Goal: Communication & Community: Answer question/provide support

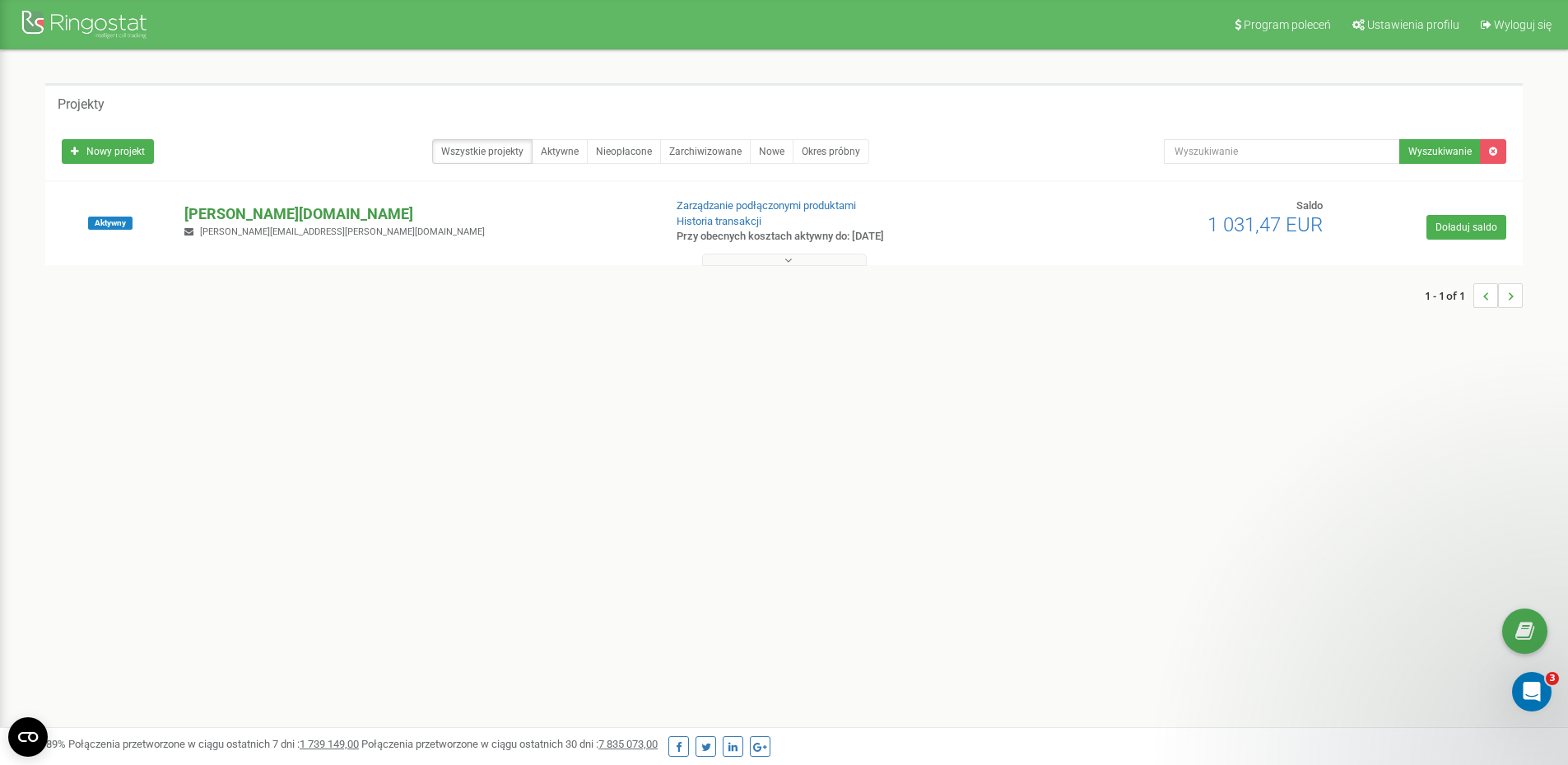
click at [247, 210] on p "[PERSON_NAME][DOMAIN_NAME]" at bounding box center [417, 214] width 466 height 22
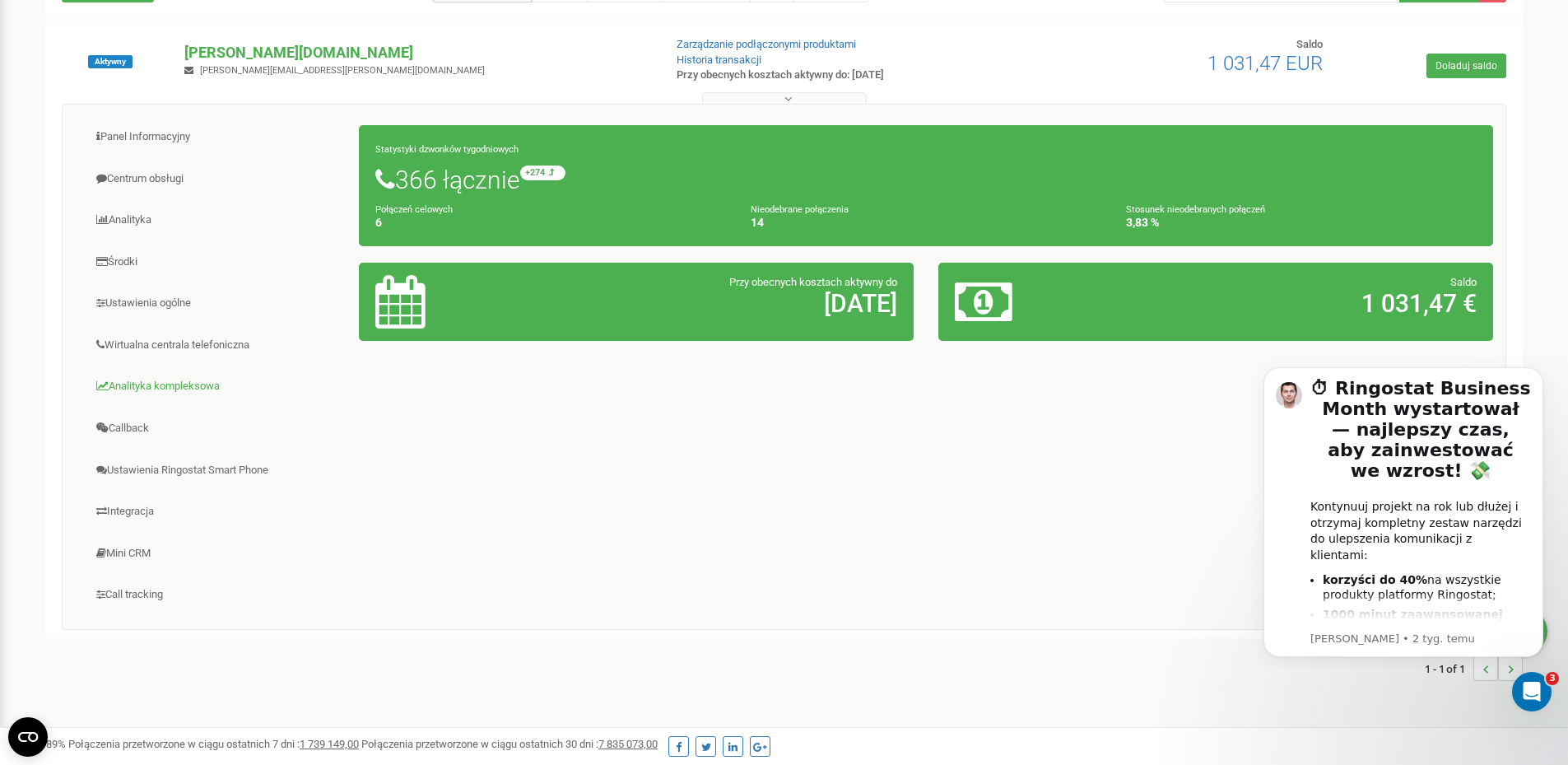
scroll to position [165, 0]
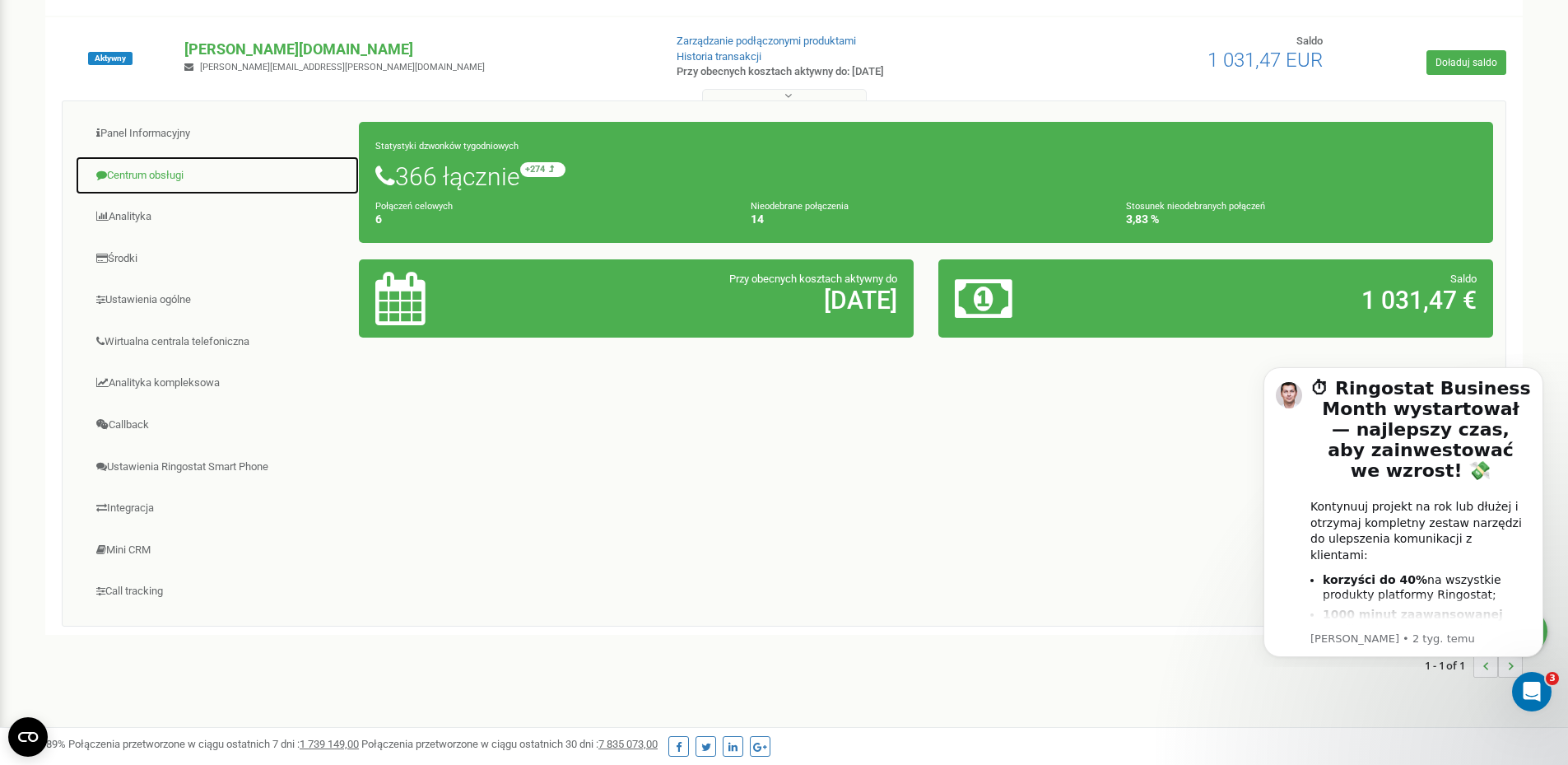
click at [208, 192] on link "Centrum obsługi" at bounding box center [217, 176] width 285 height 40
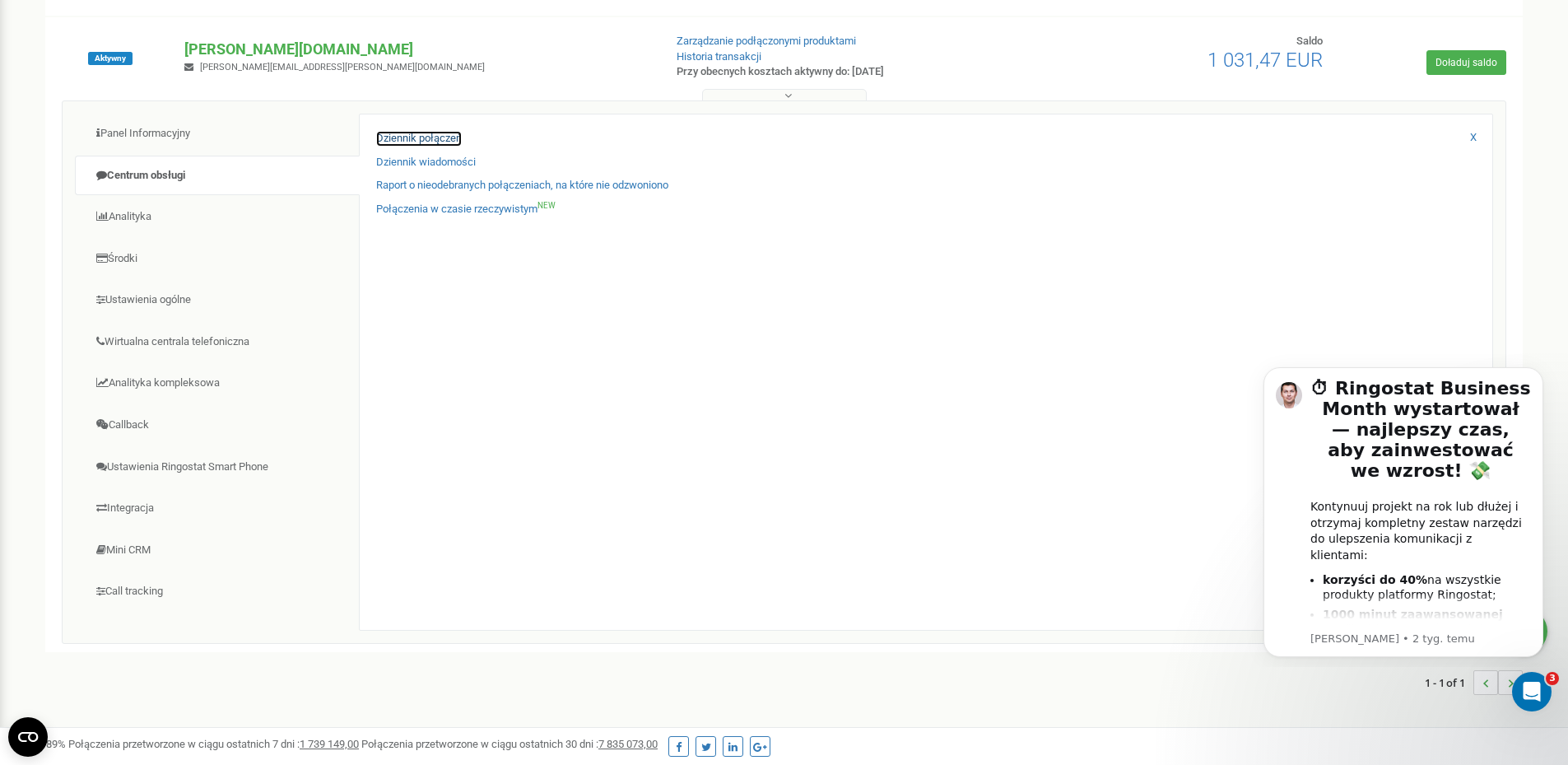
click at [420, 141] on link "Dziennik połączeń" at bounding box center [419, 139] width 85 height 16
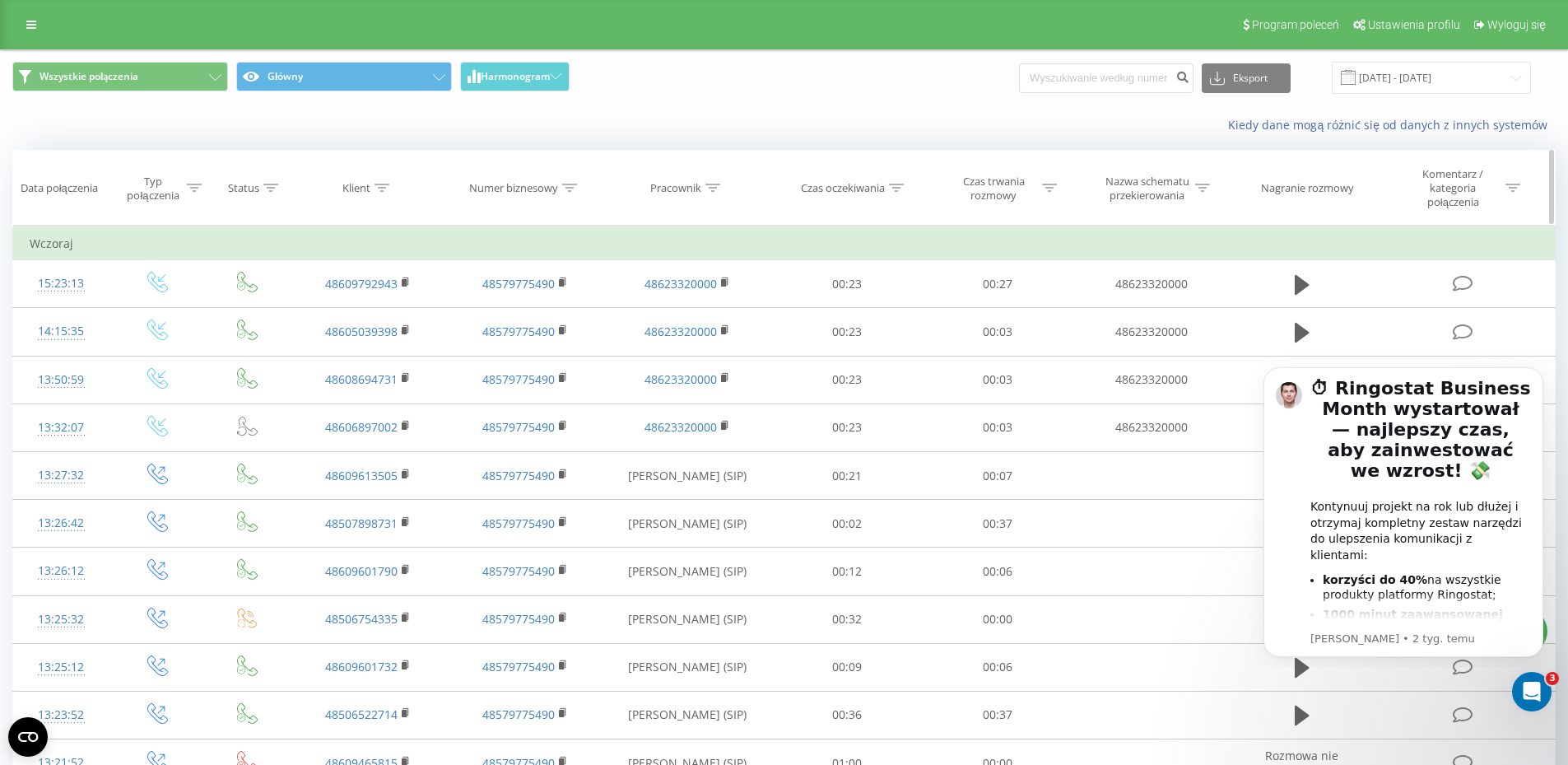
click at [719, 189] on icon at bounding box center [713, 188] width 15 height 8
click at [714, 321] on input "text" at bounding box center [687, 314] width 145 height 28
type input "100"
click at [714, 341] on span "OK" at bounding box center [722, 345] width 46 height 26
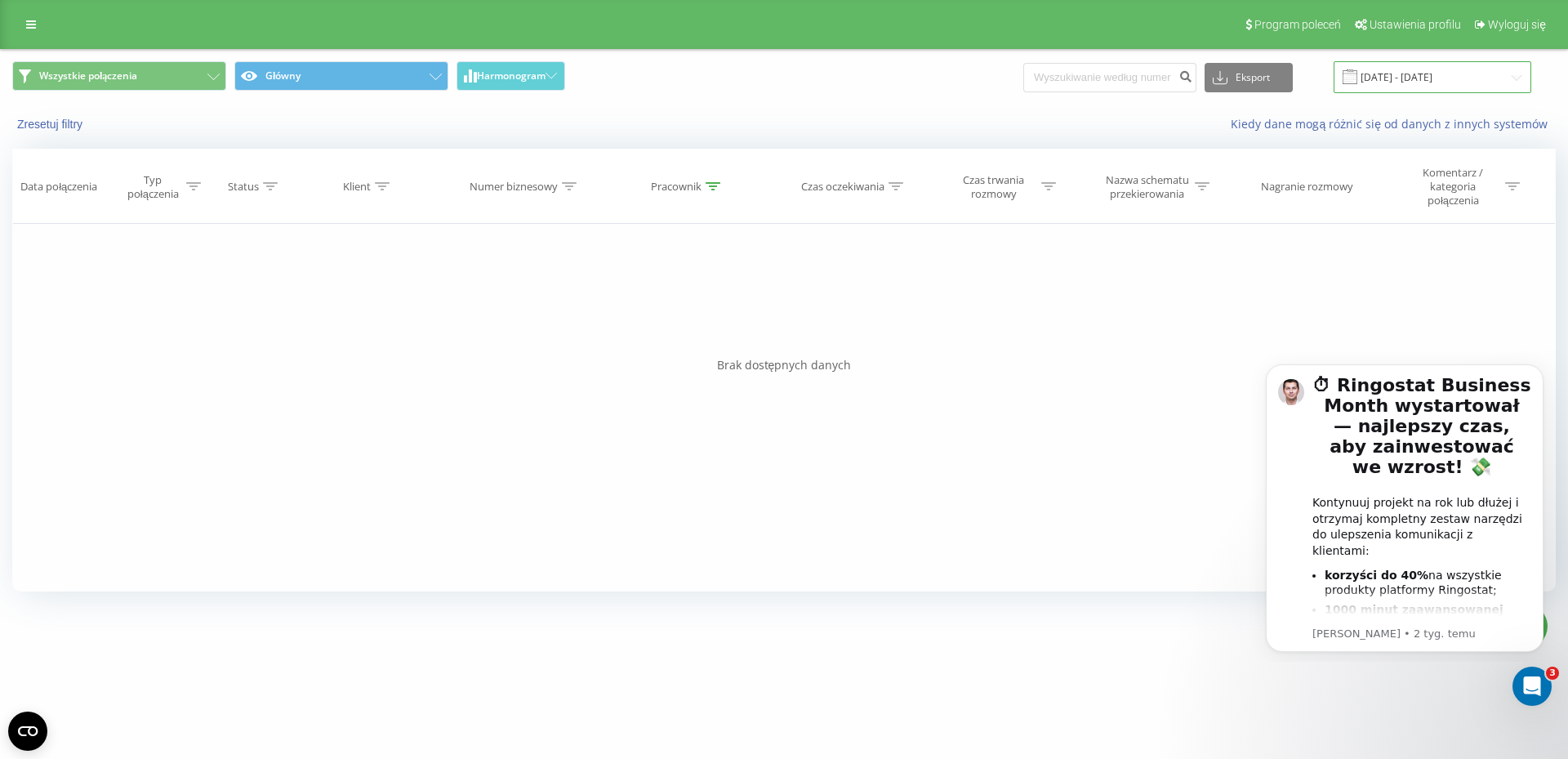
click at [1402, 77] on input "[DATE] - [DATE]" at bounding box center [1433, 77] width 197 height 32
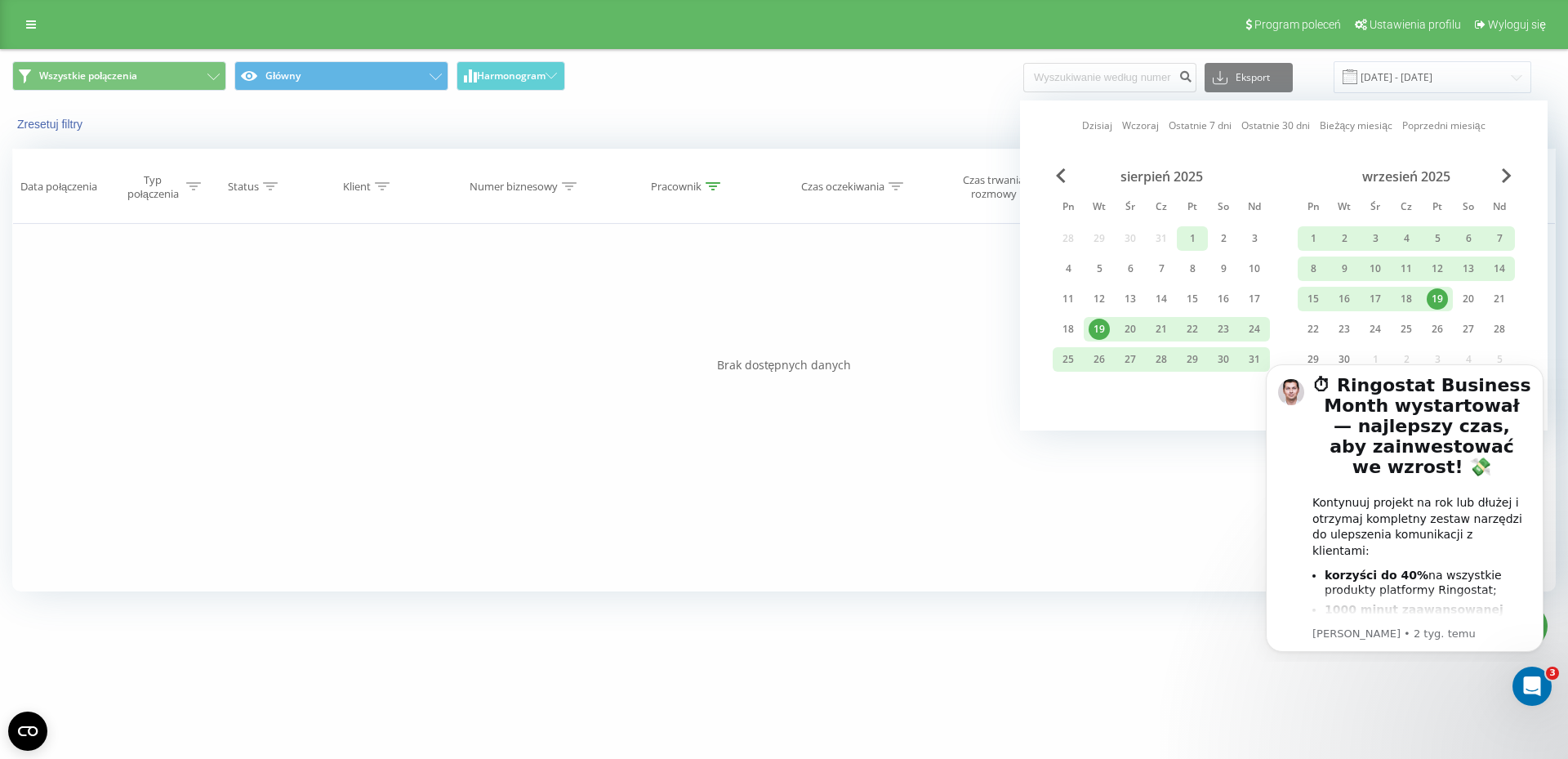
click at [1197, 239] on div "1" at bounding box center [1192, 239] width 22 height 22
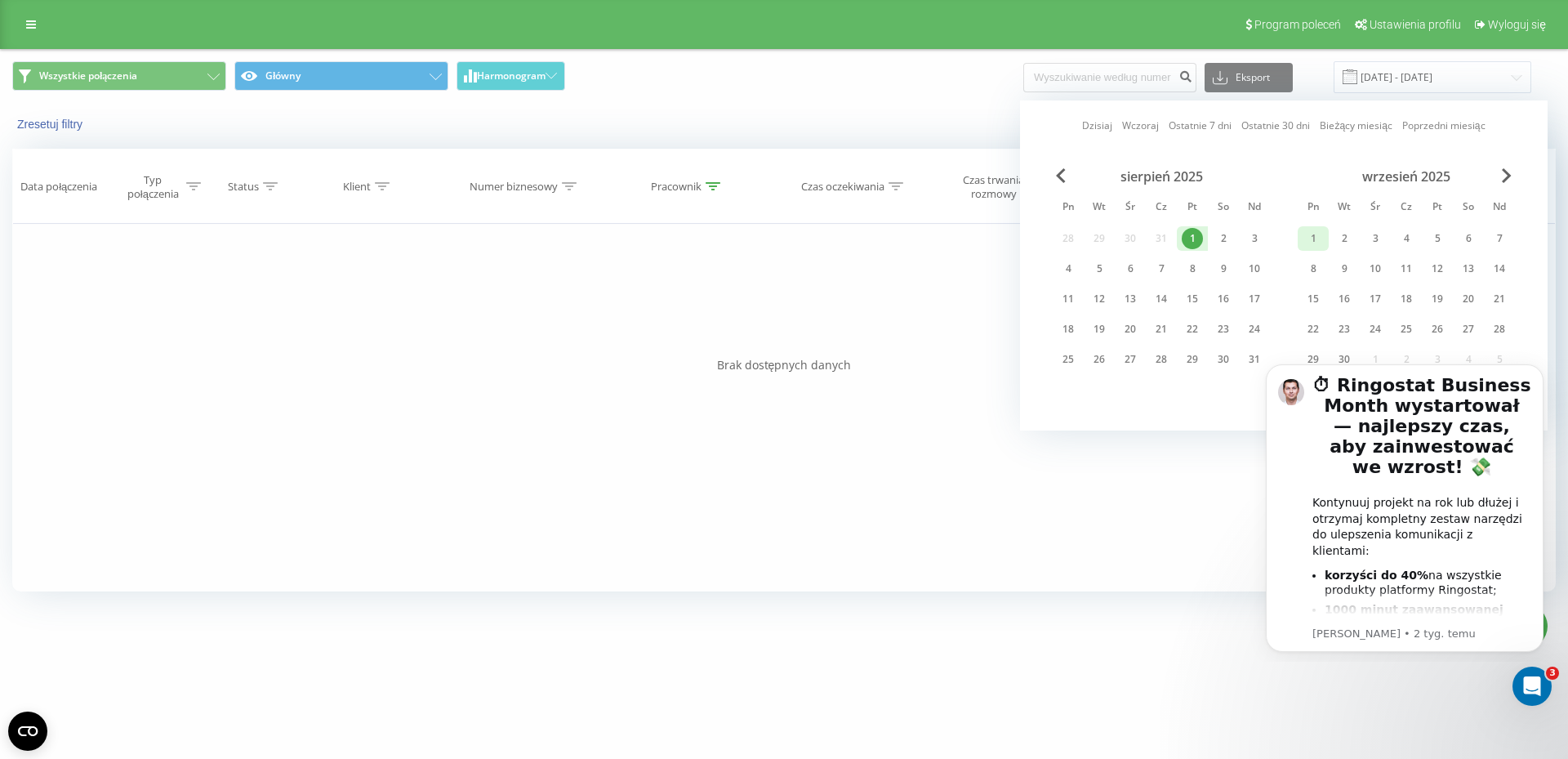
click at [1318, 240] on div "1" at bounding box center [1313, 239] width 22 height 22
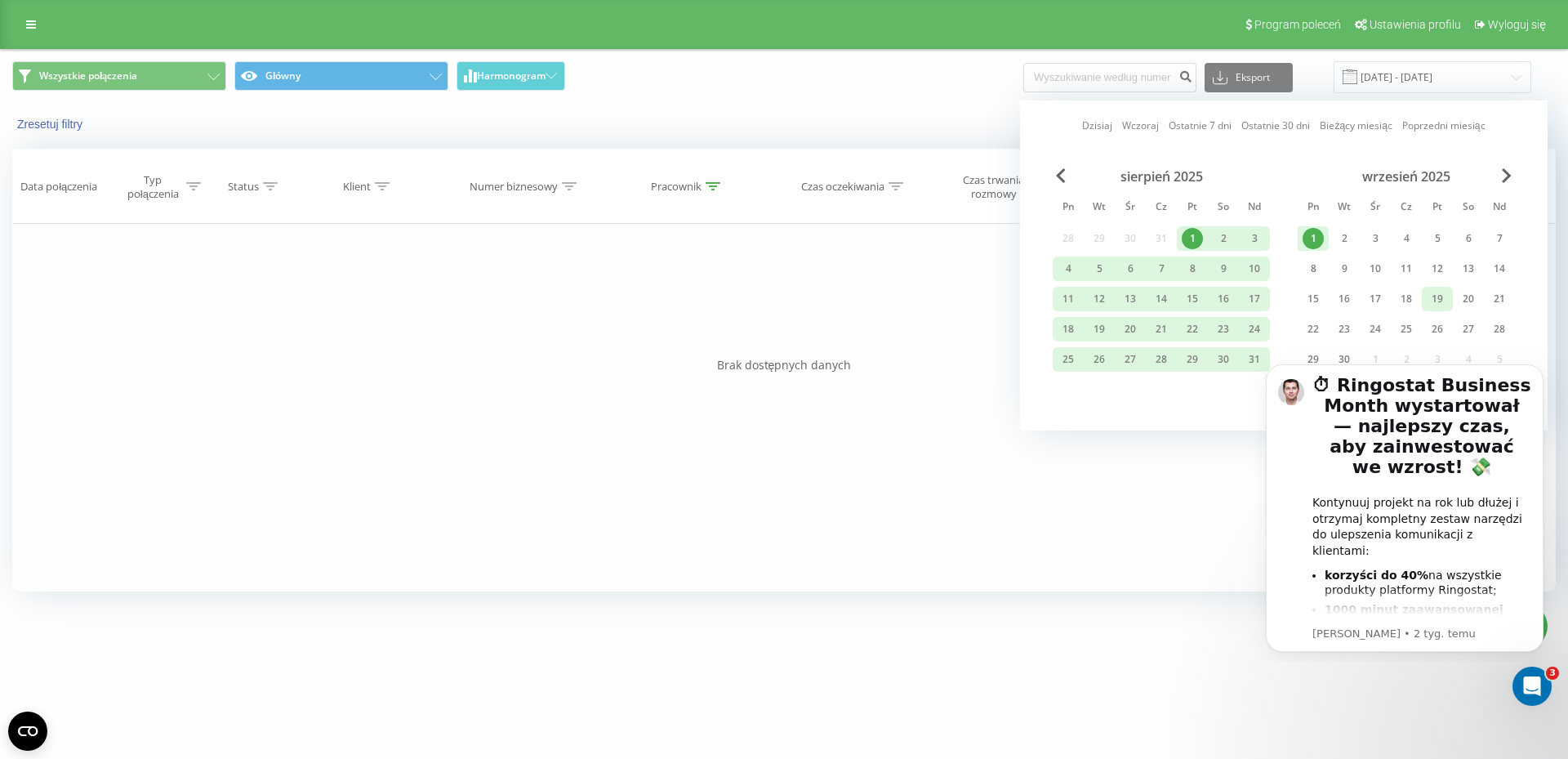
click at [1439, 303] on div "19" at bounding box center [1438, 299] width 22 height 22
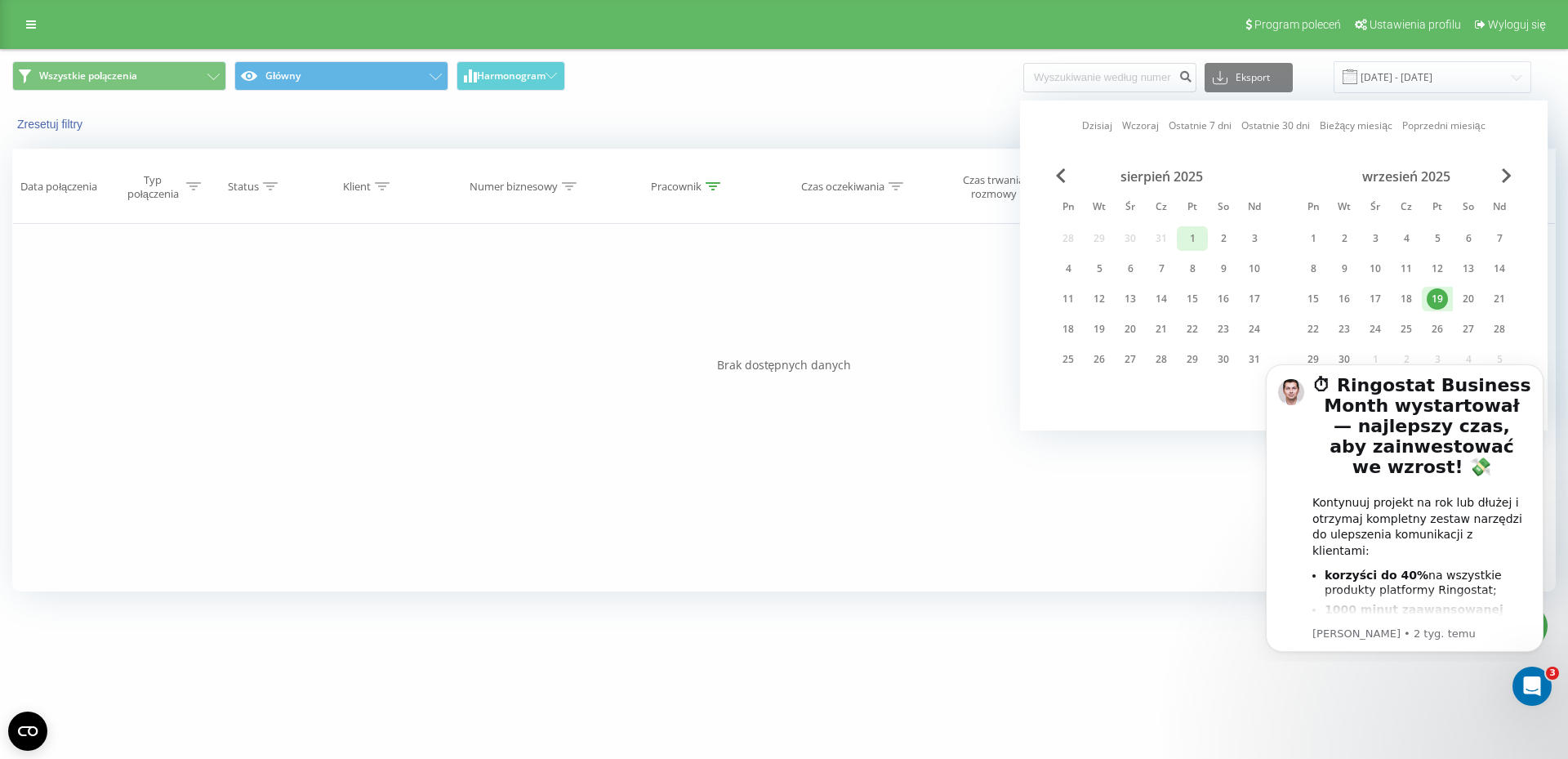
click at [1187, 241] on div "1" at bounding box center [1192, 239] width 22 height 22
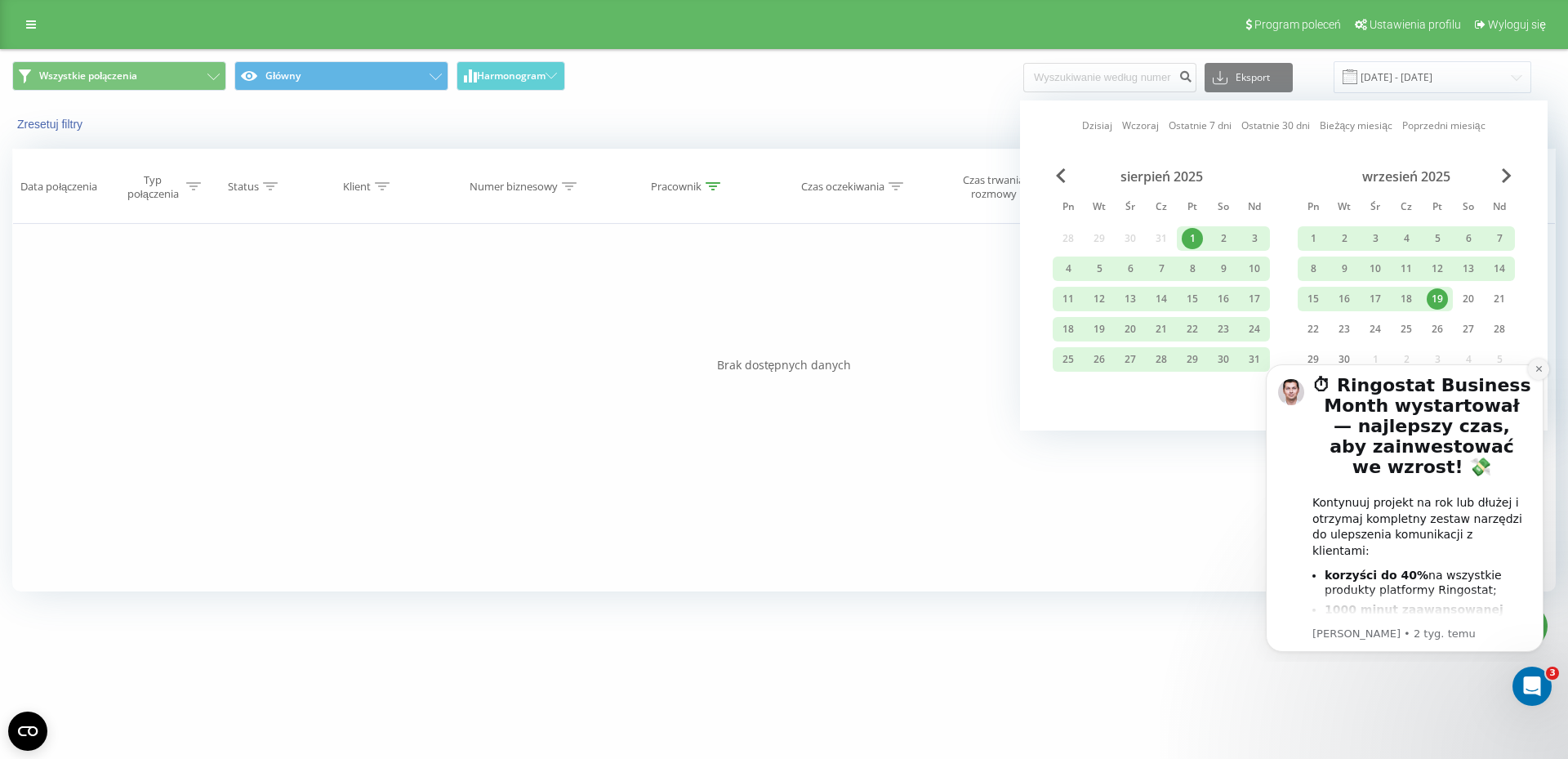
click at [1542, 368] on icon "Dismiss notification" at bounding box center [1539, 368] width 9 height 9
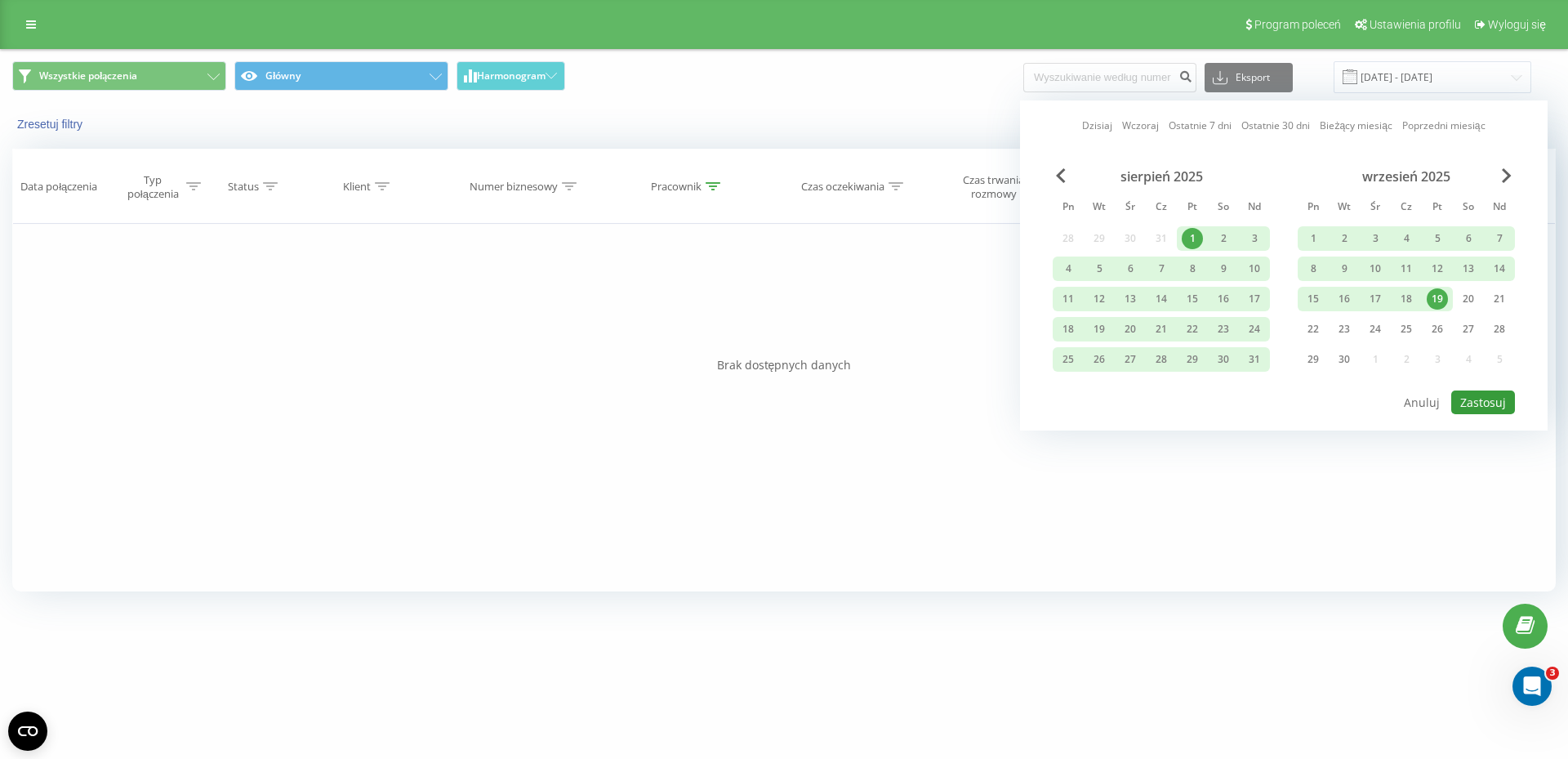
click at [1488, 401] on button "Zastosuj" at bounding box center [1483, 402] width 64 height 24
type input "[DATE] - [DATE]"
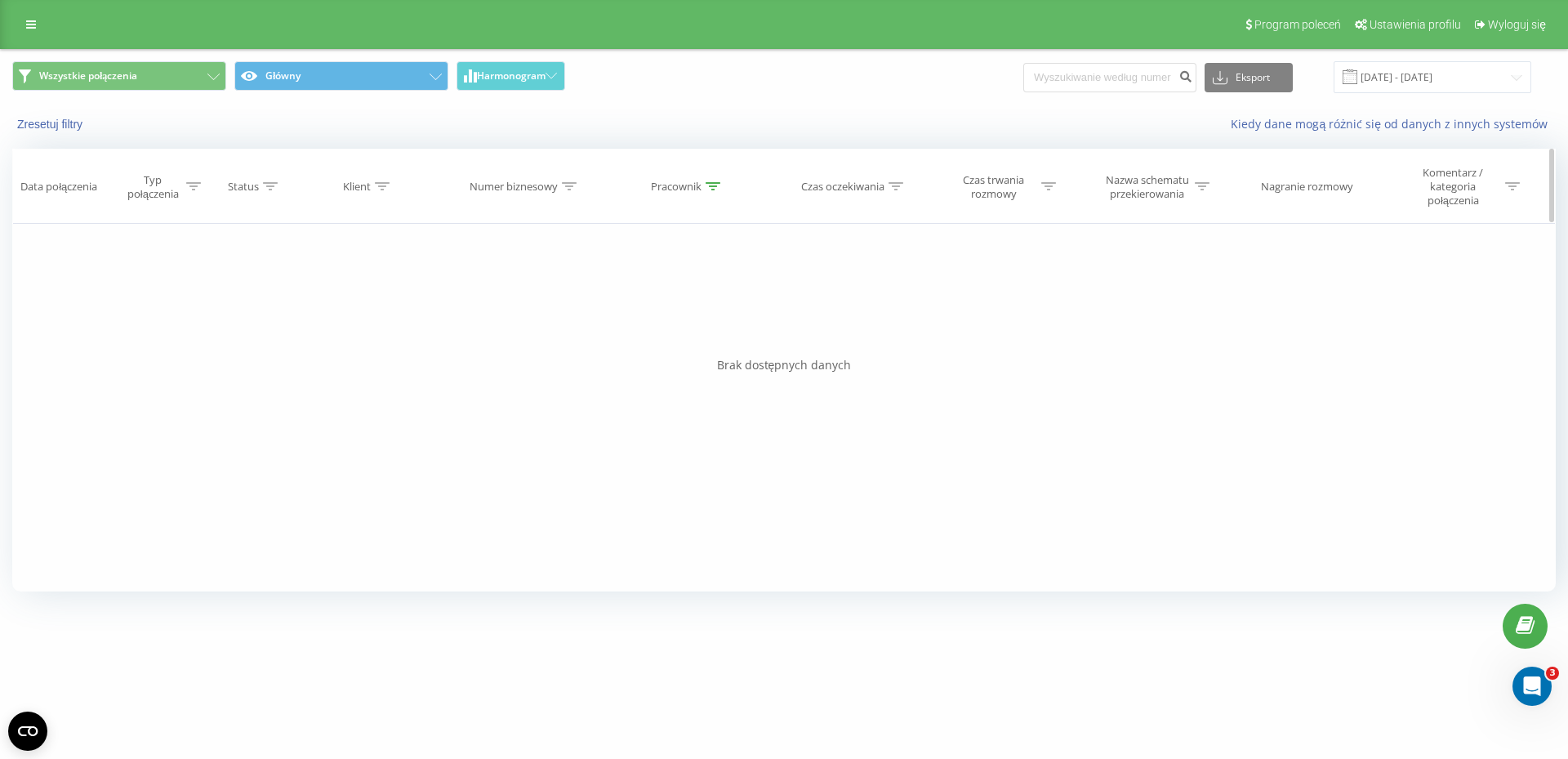
click at [721, 192] on div "Pracownik" at bounding box center [688, 187] width 169 height 14
click at [746, 273] on icon at bounding box center [747, 273] width 17 height 17
click at [749, 273] on icon at bounding box center [747, 273] width 10 height 6
click at [763, 235] on icon at bounding box center [766, 236] width 8 height 8
click at [729, 203] on th "Pracownik" at bounding box center [688, 187] width 169 height 75
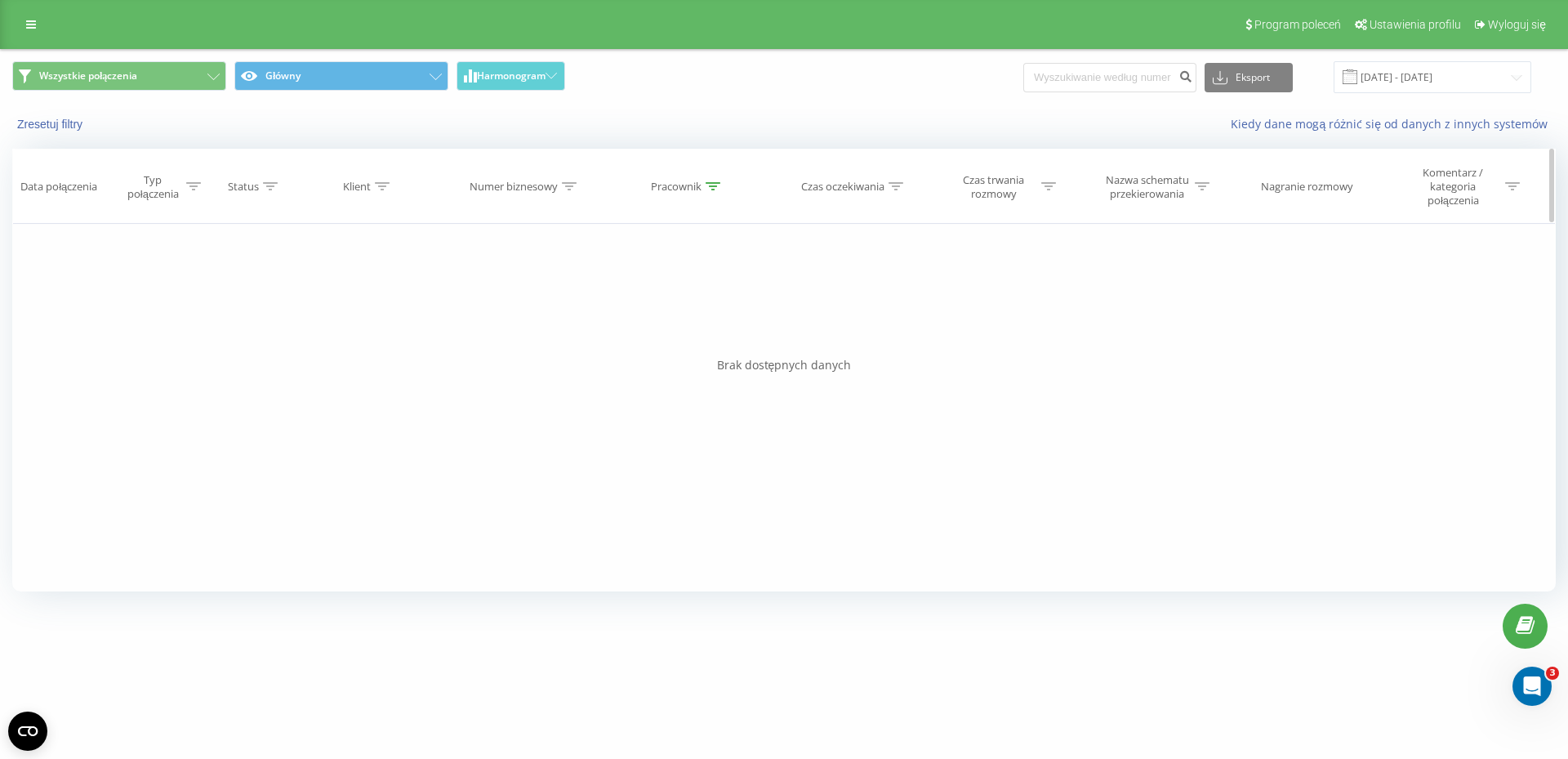
click at [713, 187] on icon at bounding box center [713, 187] width 15 height 8
click at [661, 342] on button "Anuluj" at bounding box center [651, 343] width 70 height 21
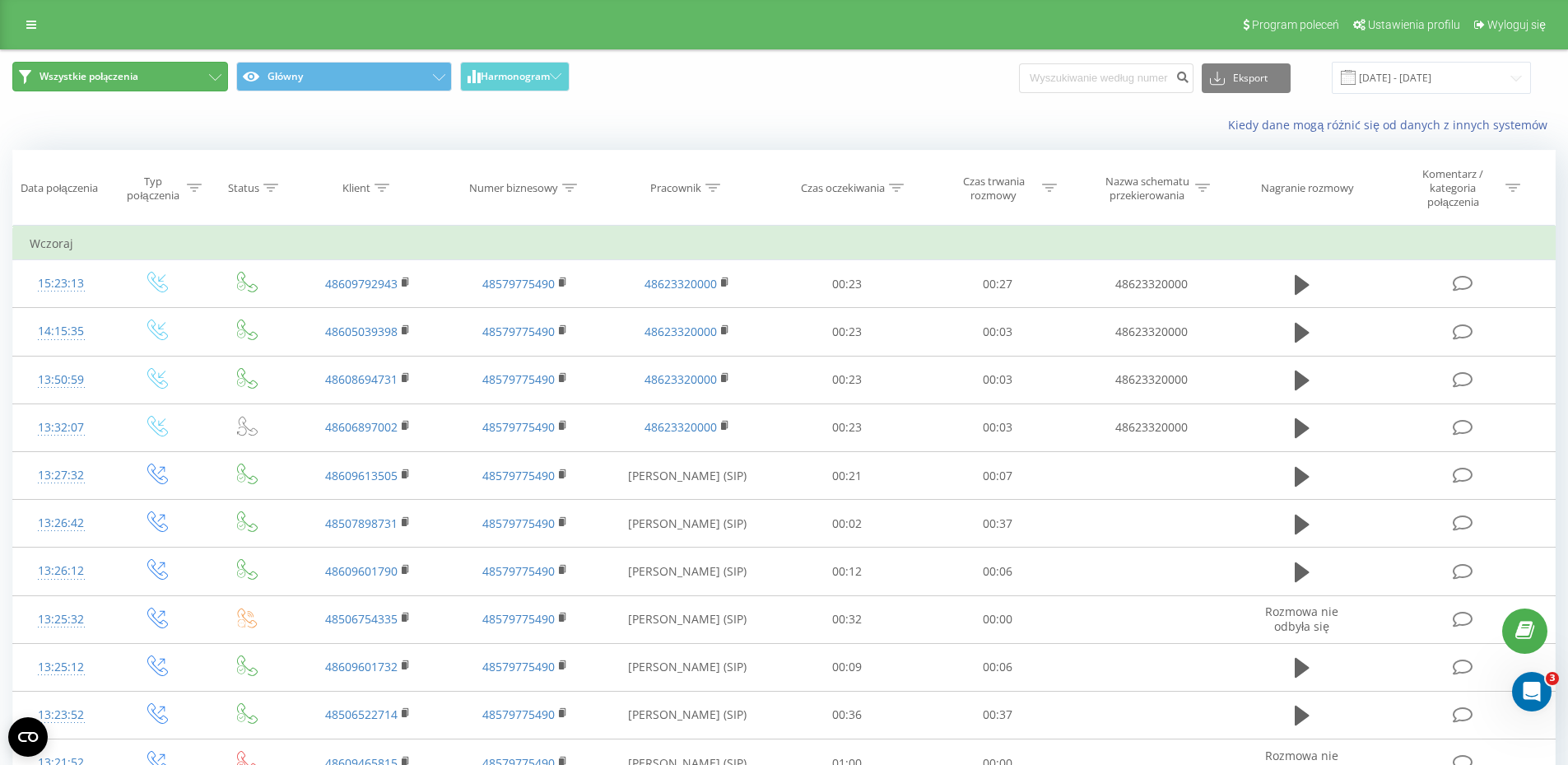
click at [200, 77] on button "Wszystkie połączenia" at bounding box center [120, 76] width 216 height 29
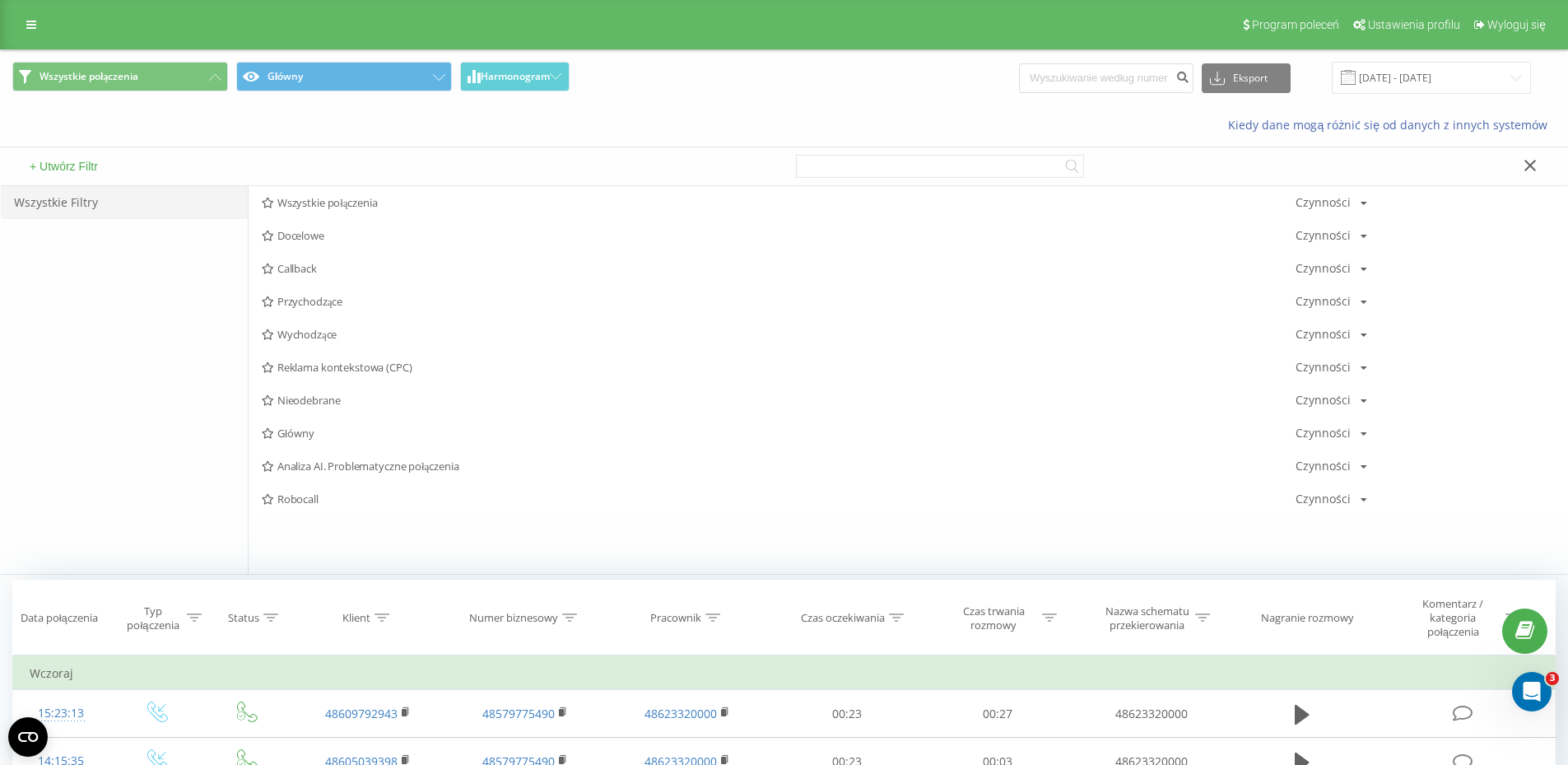
click at [139, 174] on div "+ Utwórz Filtr" at bounding box center [393, 166] width 784 height 38
click at [82, 161] on button "+ Utwórz Filtr" at bounding box center [64, 166] width 79 height 15
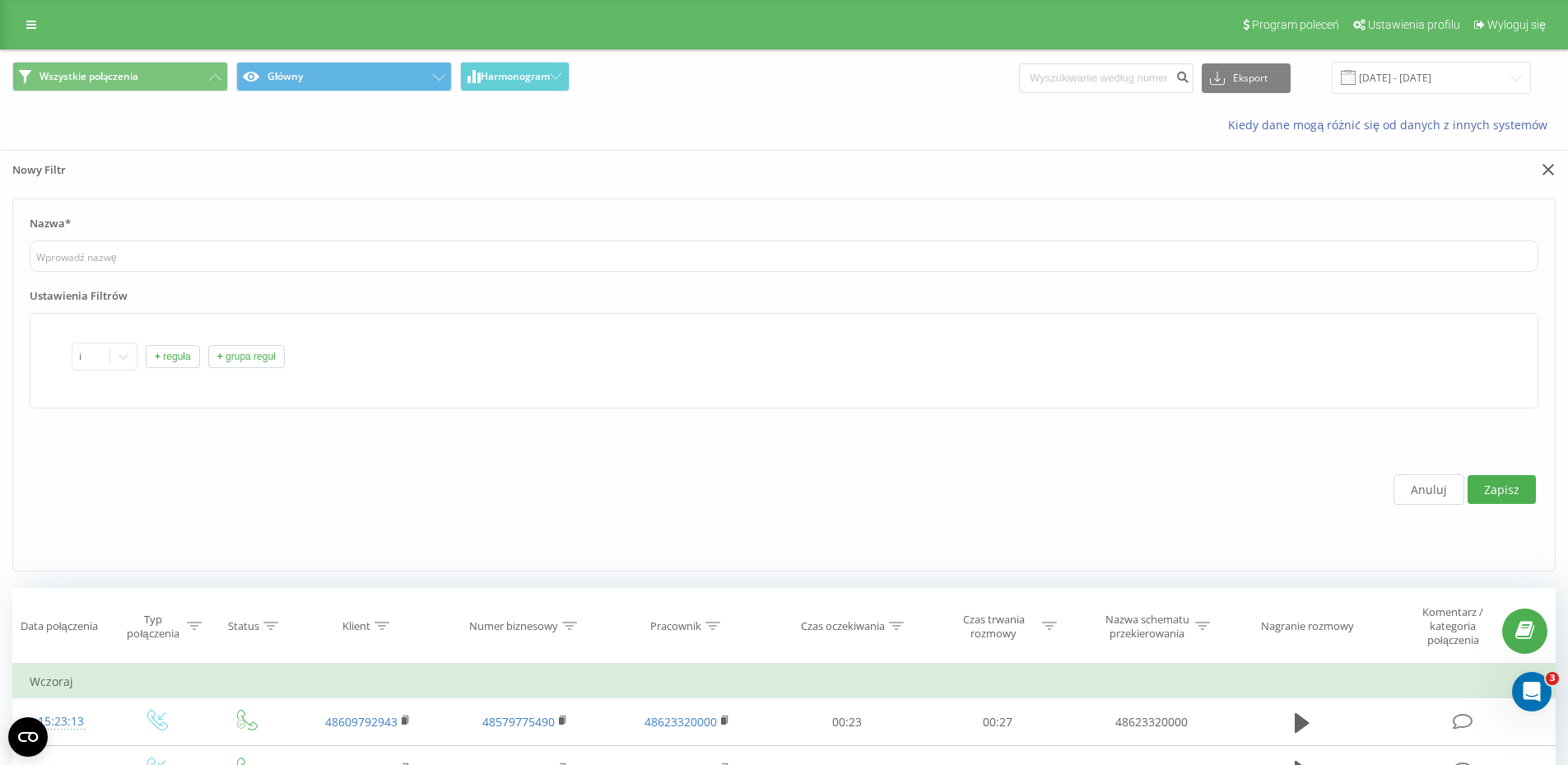
click at [185, 357] on button "+ reguła" at bounding box center [172, 357] width 54 height 23
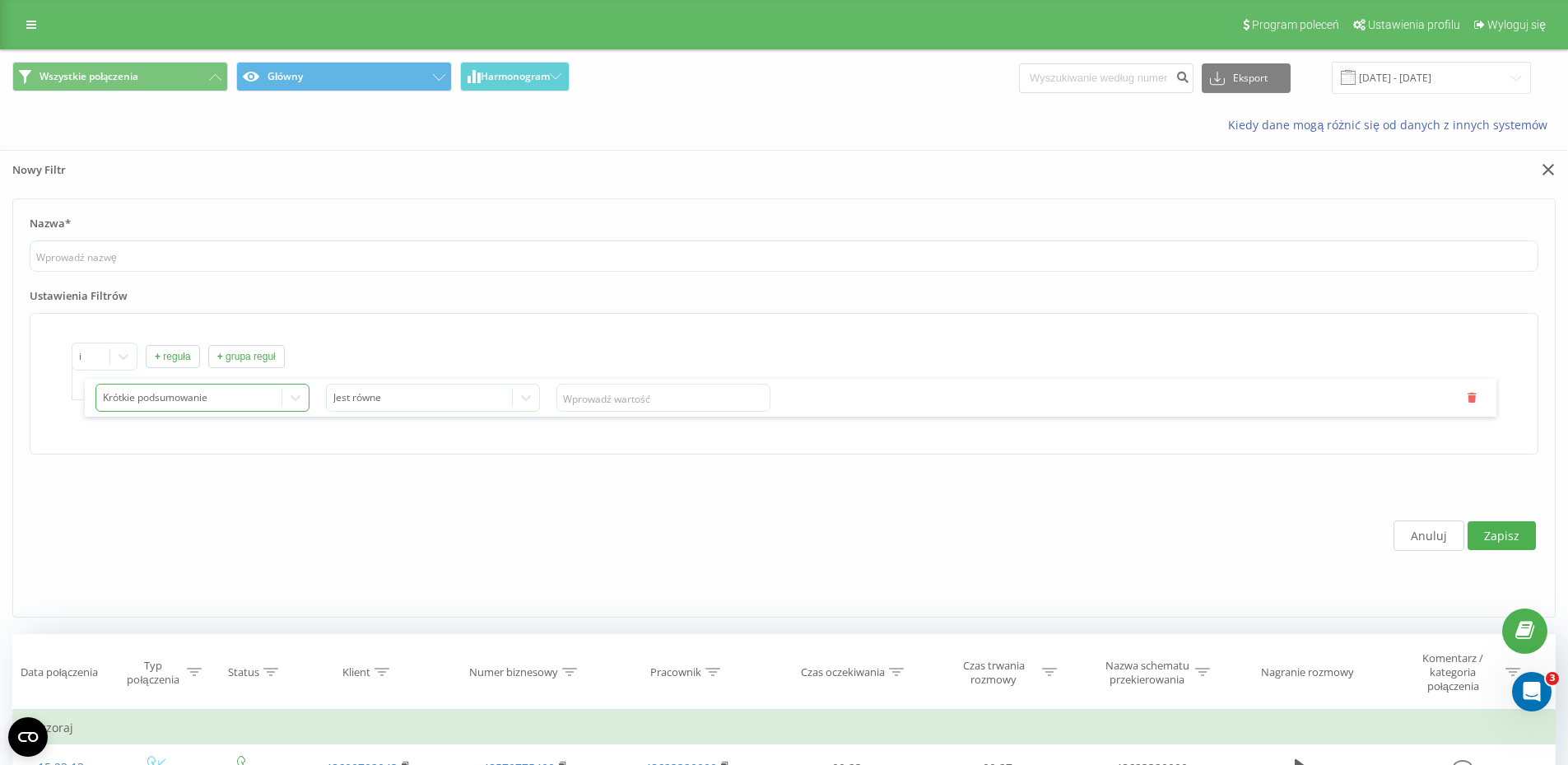
click at [200, 402] on div at bounding box center [189, 398] width 173 height 19
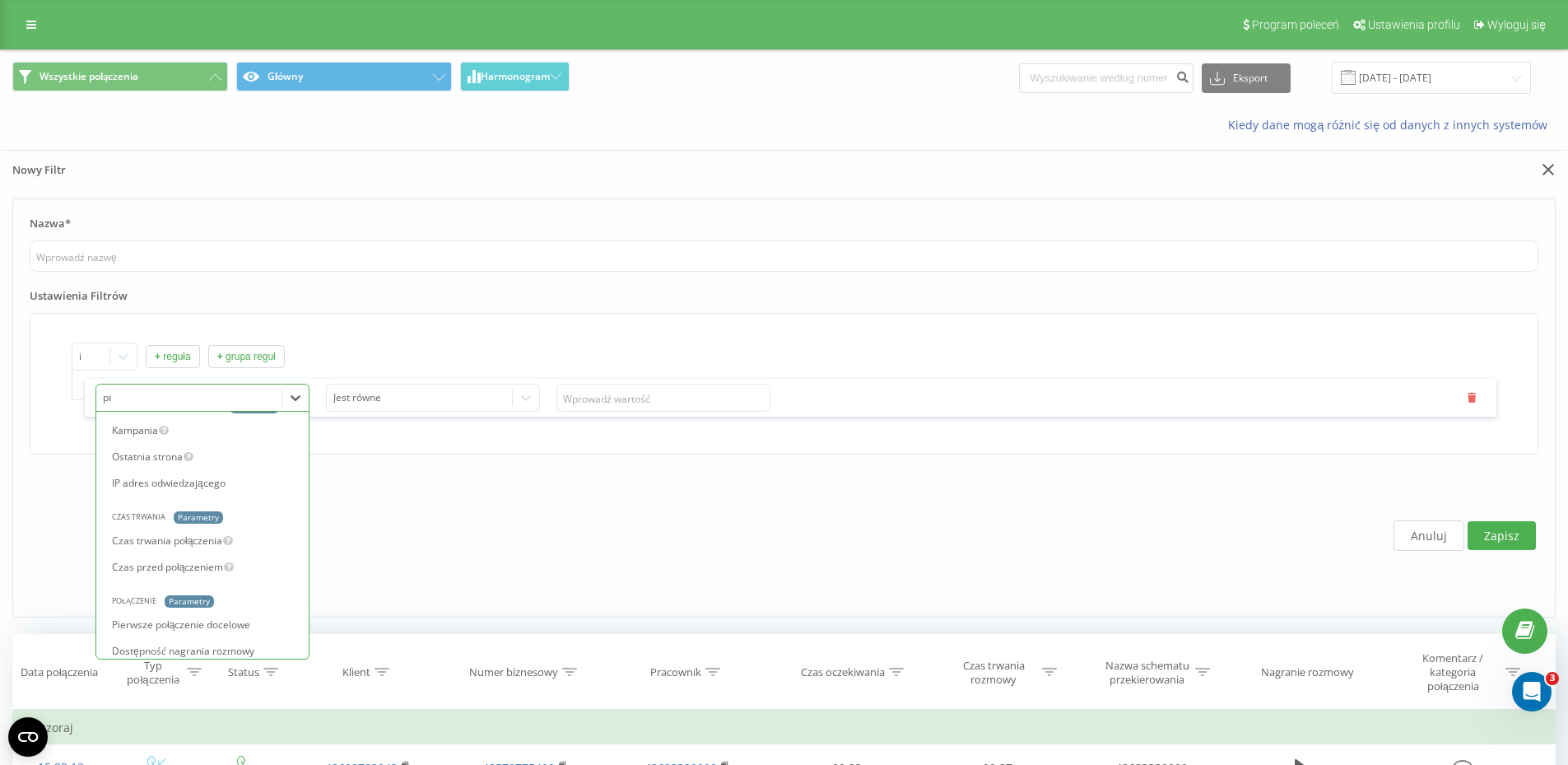
type input "pra"
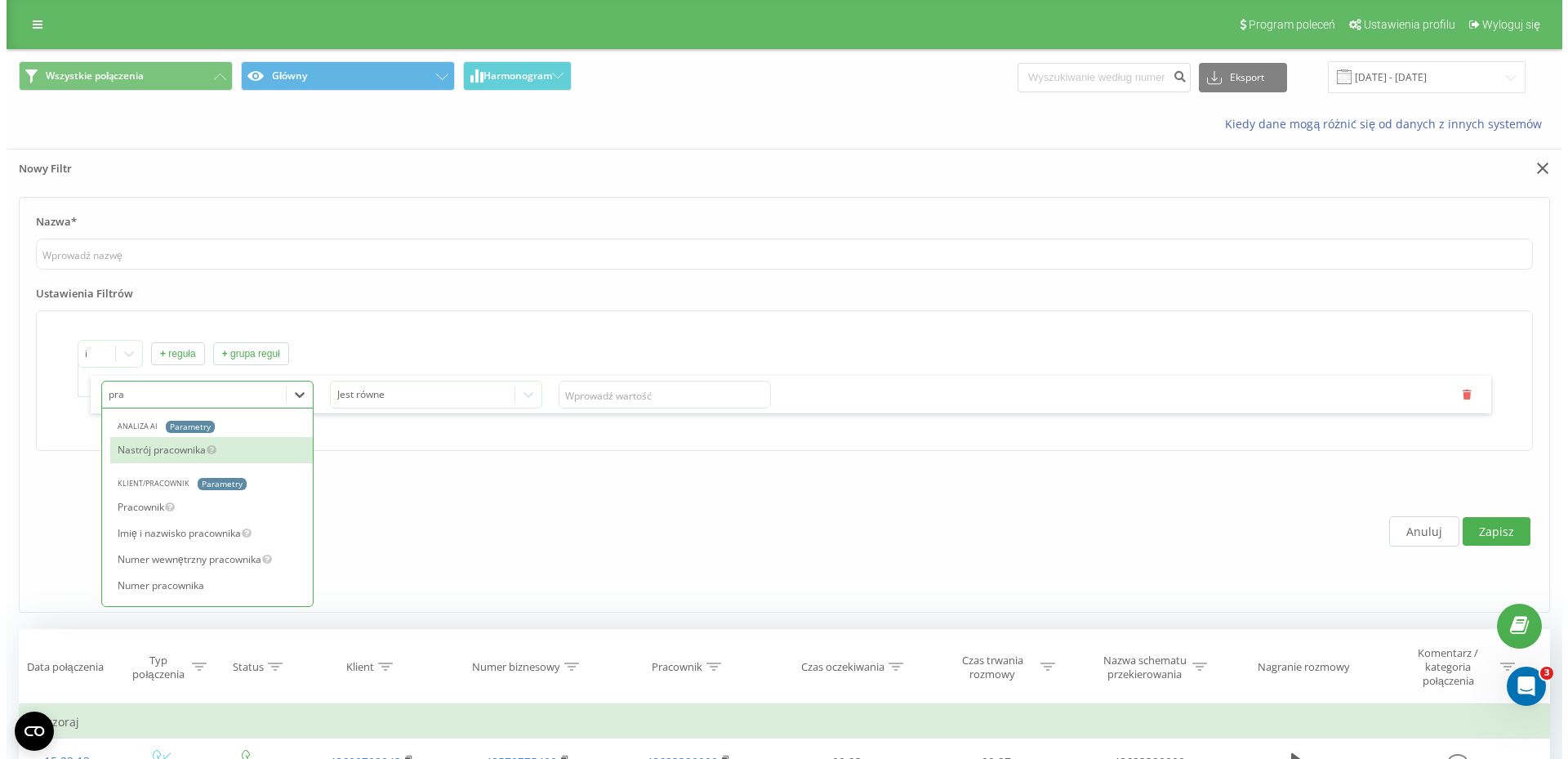
scroll to position [0, 0]
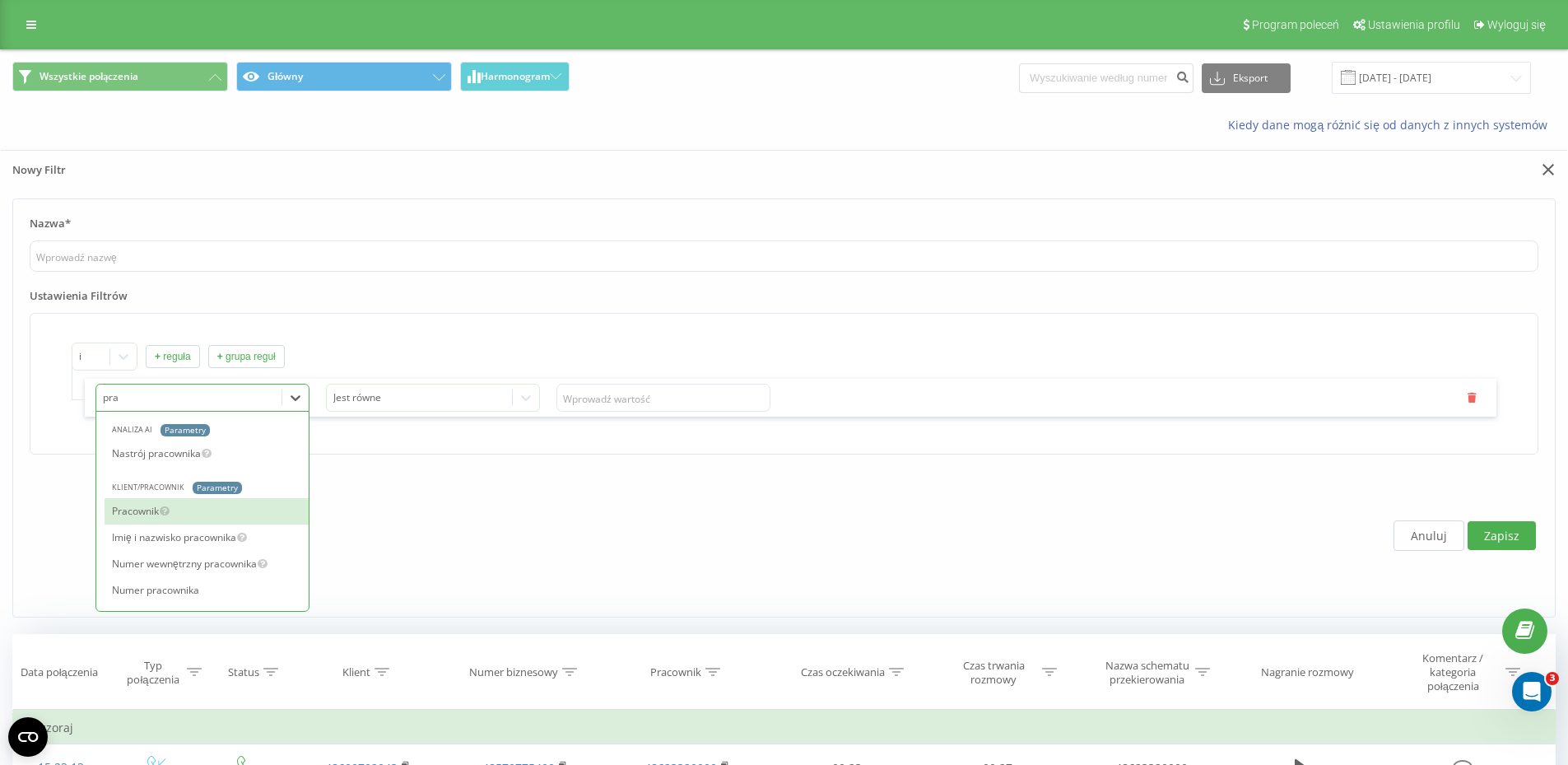
click at [212, 513] on div "Pracownik" at bounding box center [206, 512] width 204 height 27
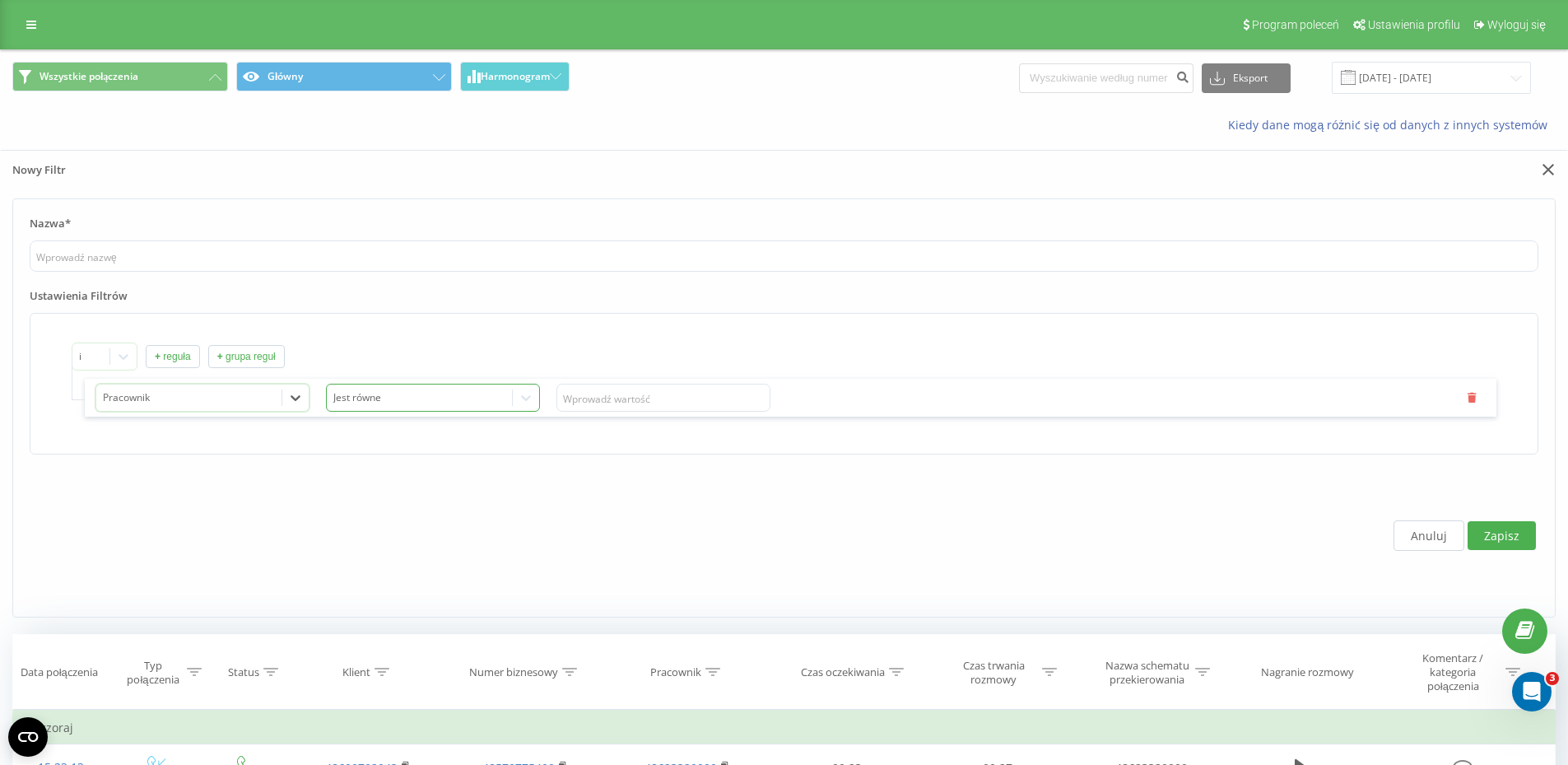
click at [390, 400] on div at bounding box center [420, 398] width 173 height 19
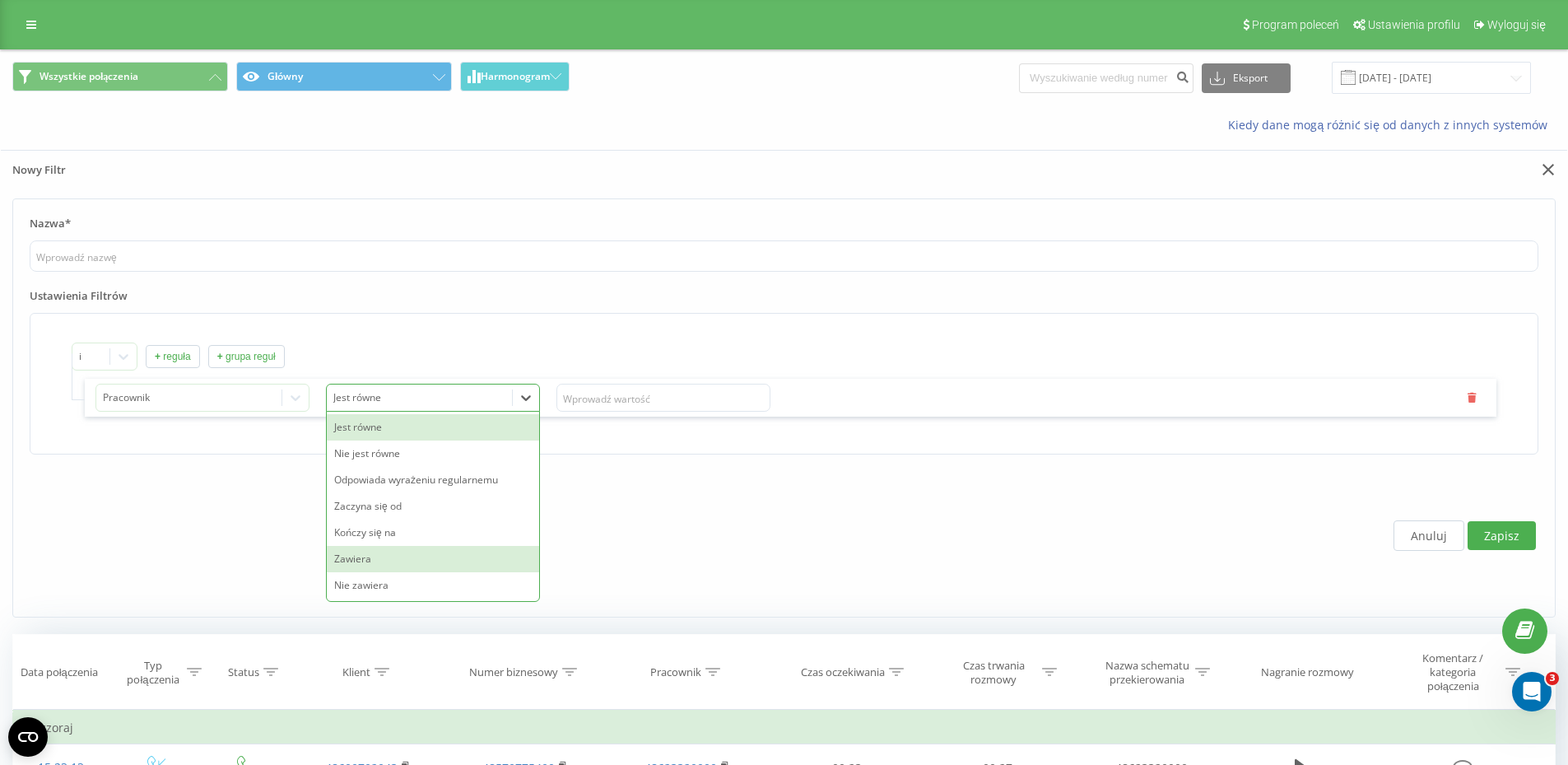
click at [410, 558] on div "Zawiera" at bounding box center [433, 559] width 212 height 27
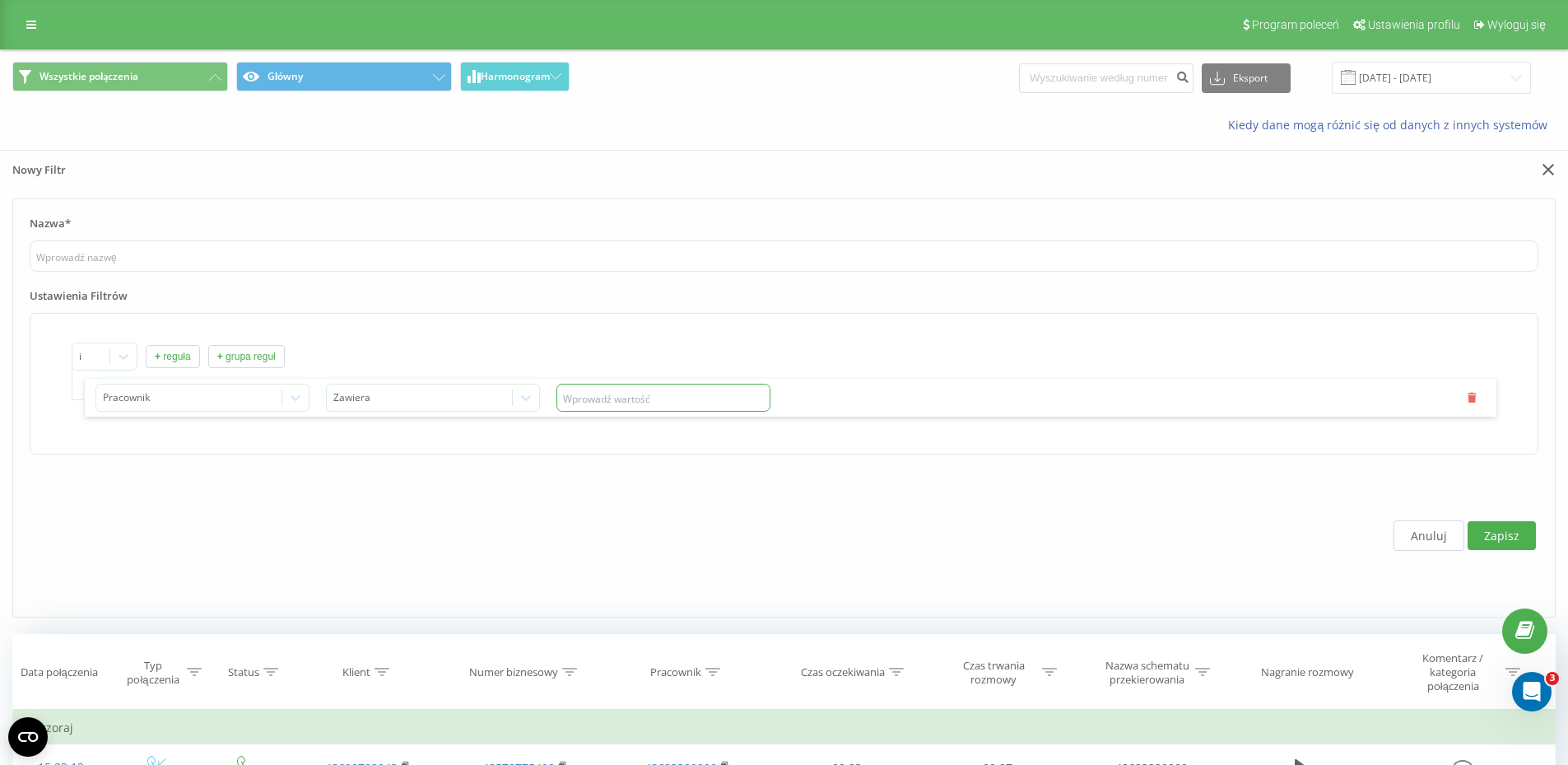
click at [614, 406] on input "text" at bounding box center [664, 397] width 214 height 28
type input "100"
click at [1487, 527] on button "Zapisz" at bounding box center [1502, 536] width 69 height 28
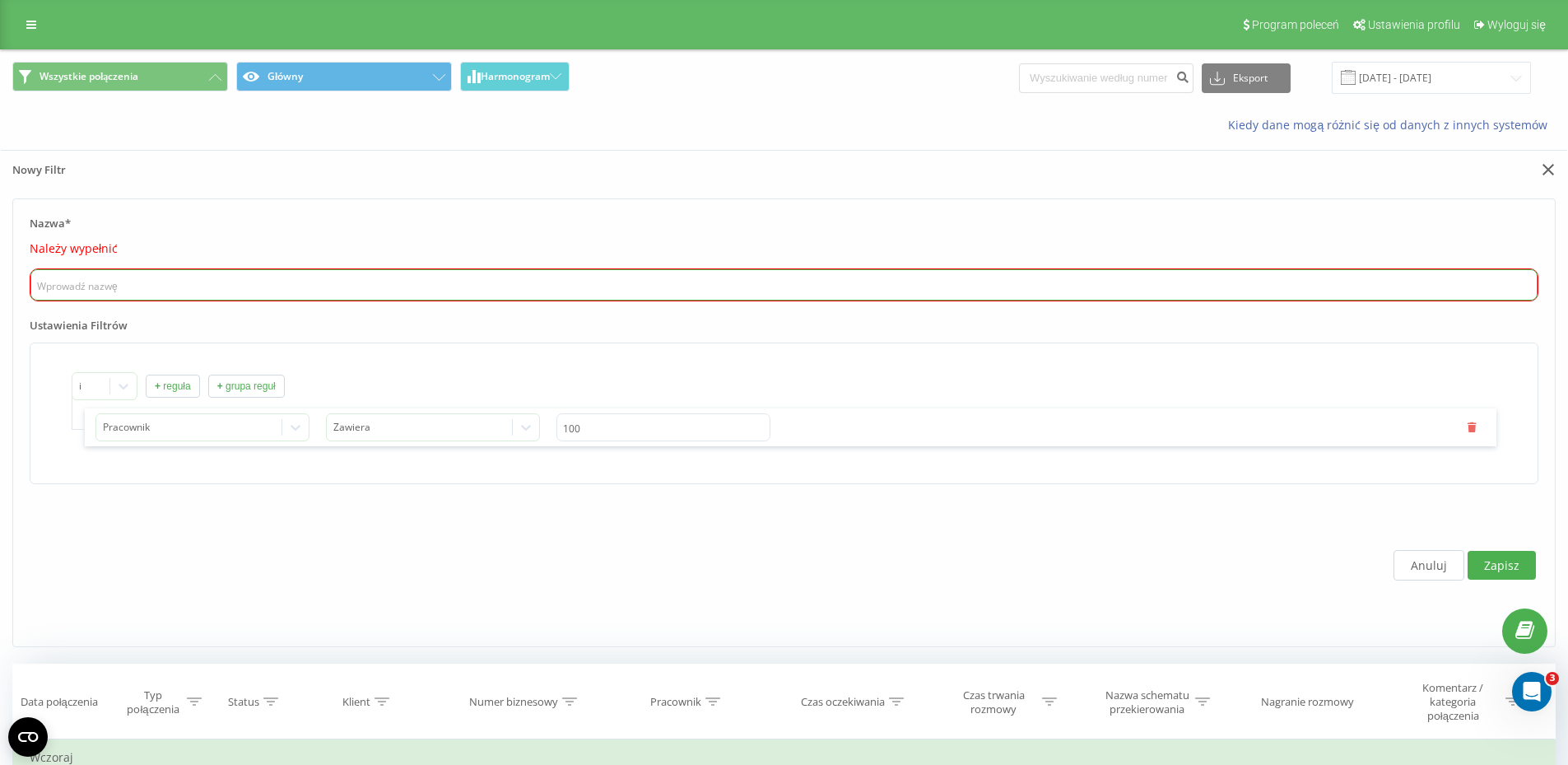
click at [303, 280] on input "text" at bounding box center [784, 284] width 1508 height 31
type input "Test"
click at [1496, 568] on button "Zapisz" at bounding box center [1502, 565] width 69 height 28
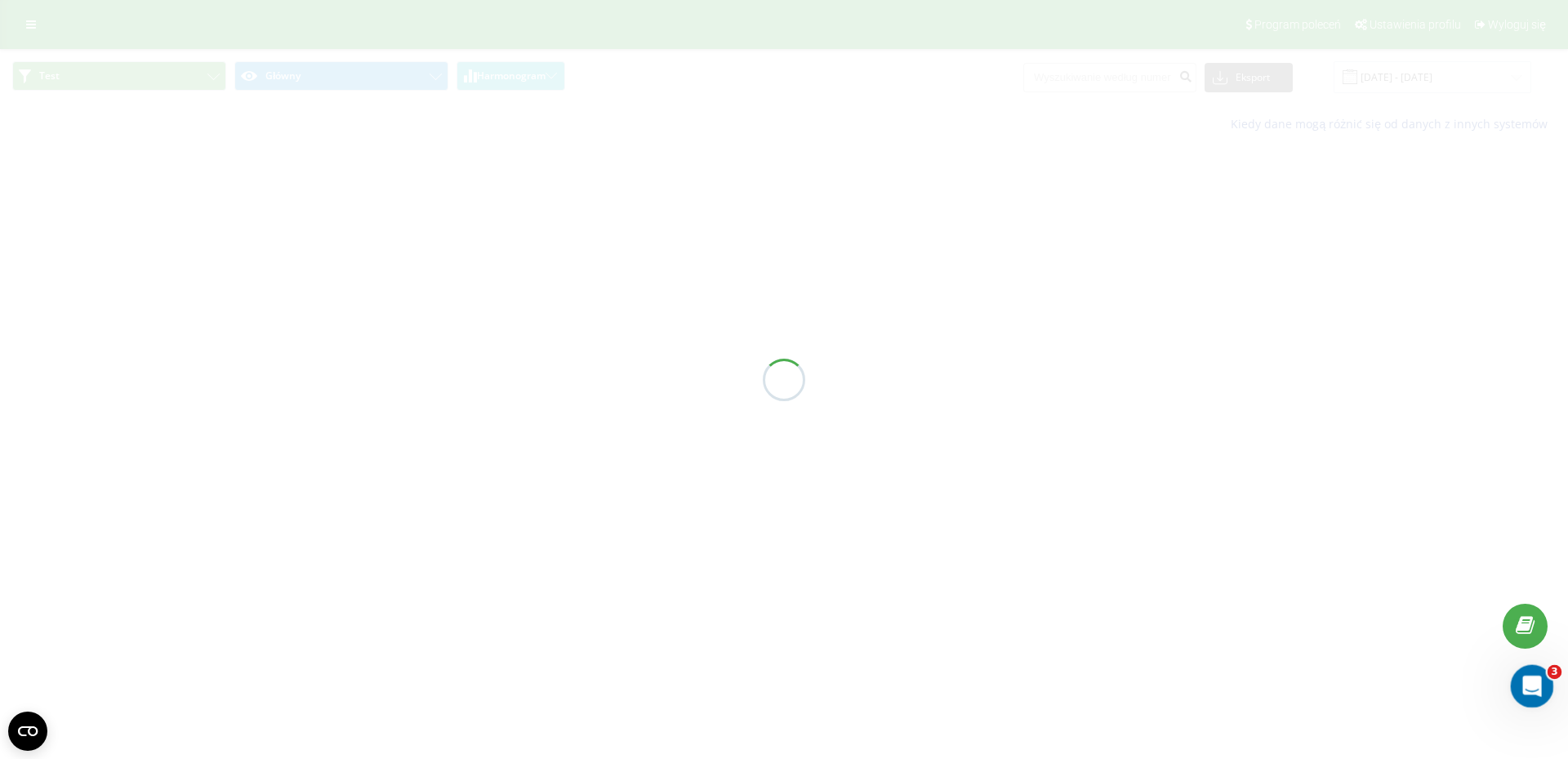
click at [1536, 688] on icon "Otwórz komunikator Intercom" at bounding box center [1530, 684] width 27 height 27
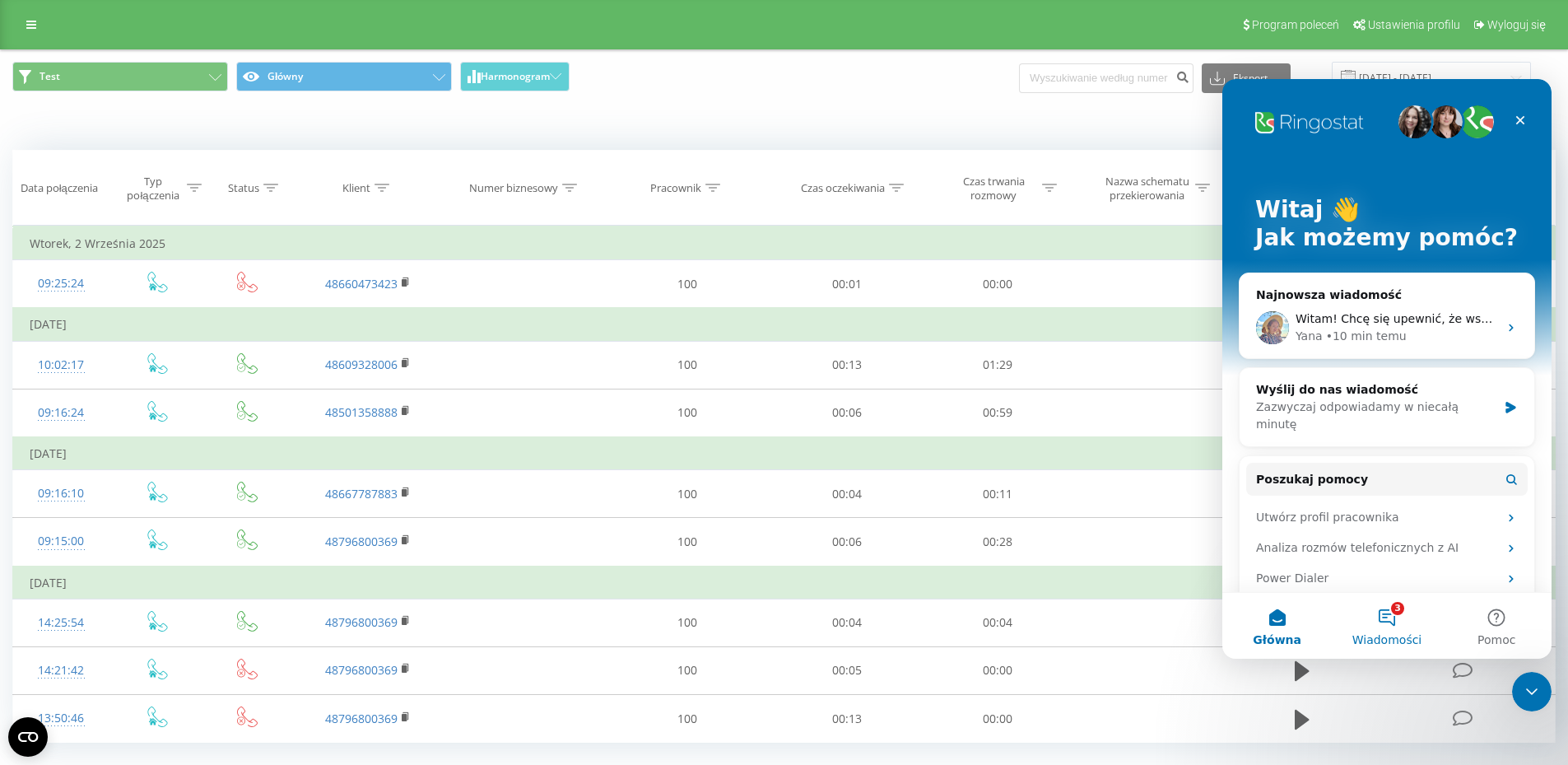
click at [1388, 625] on button "3 Wiadomości" at bounding box center [1387, 625] width 109 height 66
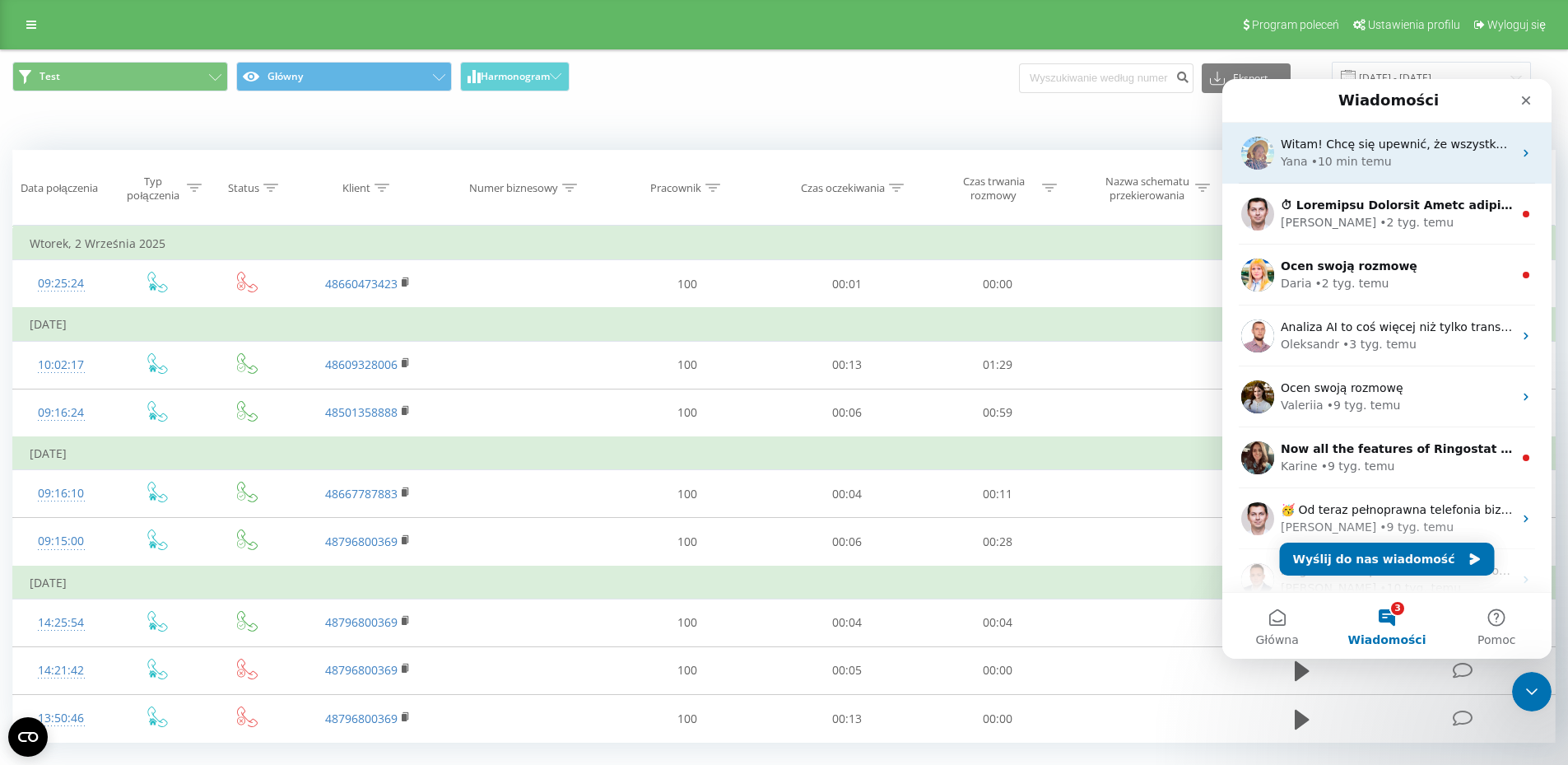
click at [1362, 164] on div "• 10 min temu" at bounding box center [1352, 161] width 81 height 18
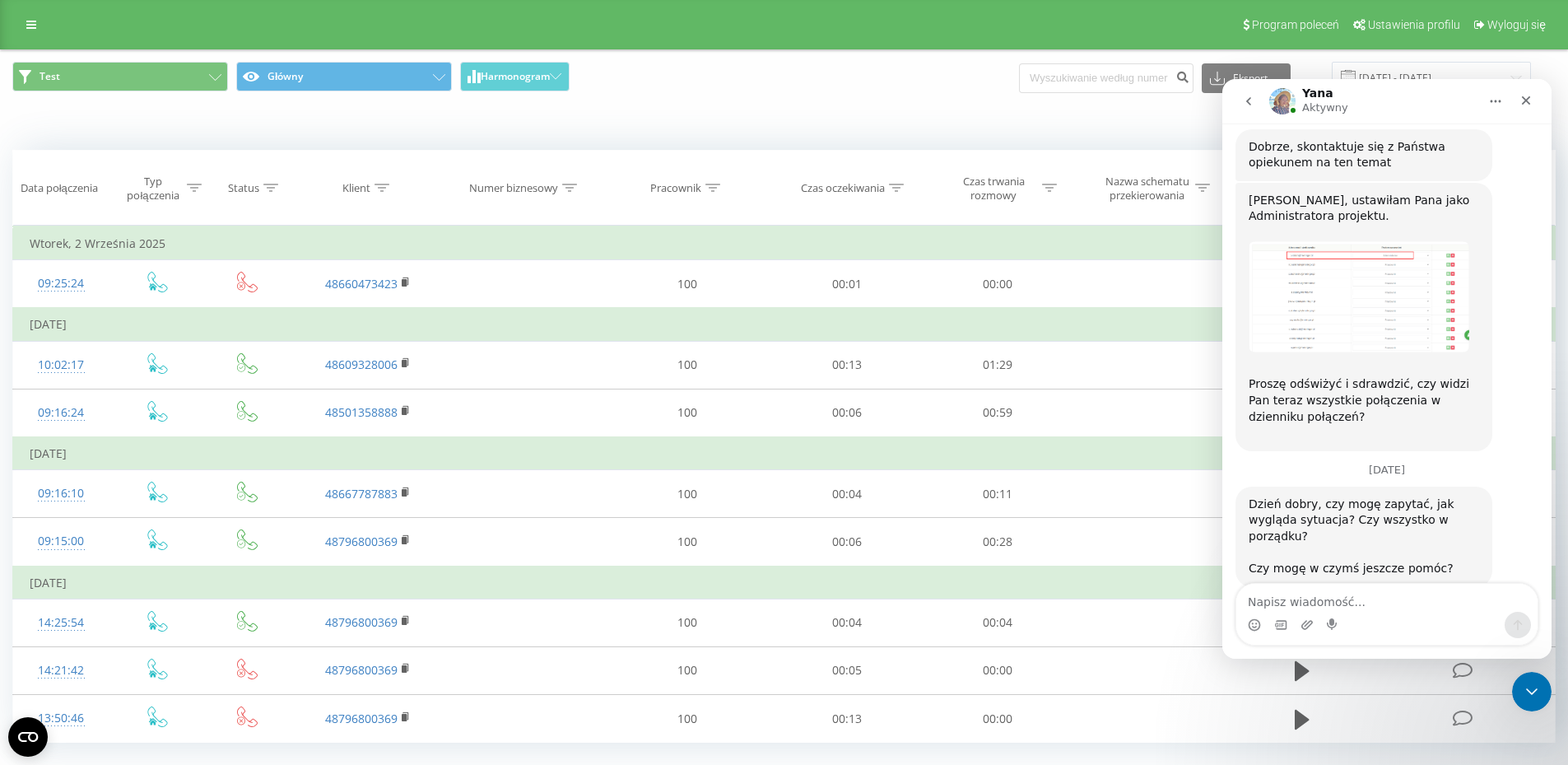
scroll to position [2146, 0]
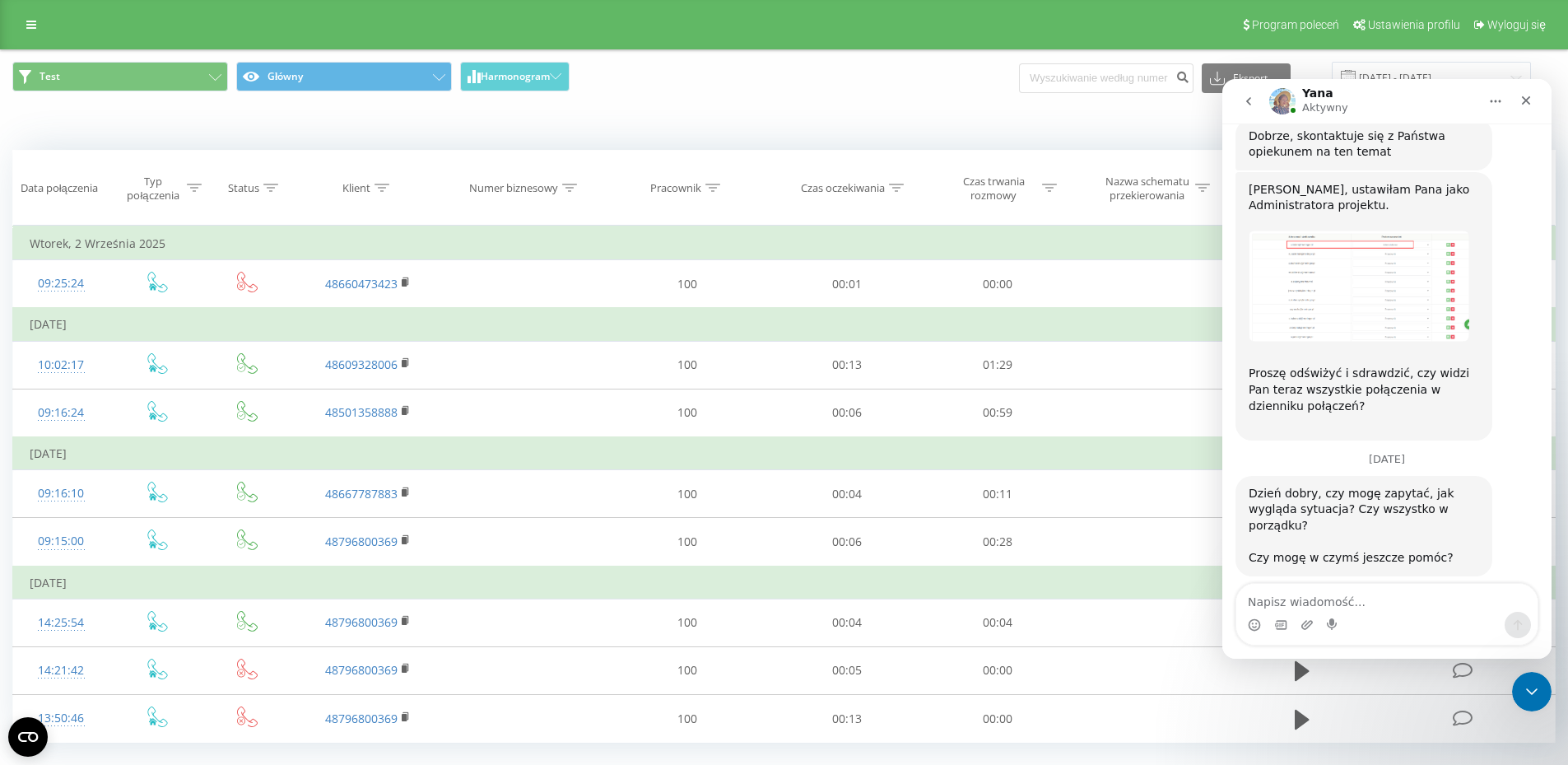
click at [1386, 600] on textarea "Napisz wiadomość..." at bounding box center [1387, 597] width 302 height 28
type textarea "T"
type textarea "Witam, wszystko działa, dziękuje za pomoc"
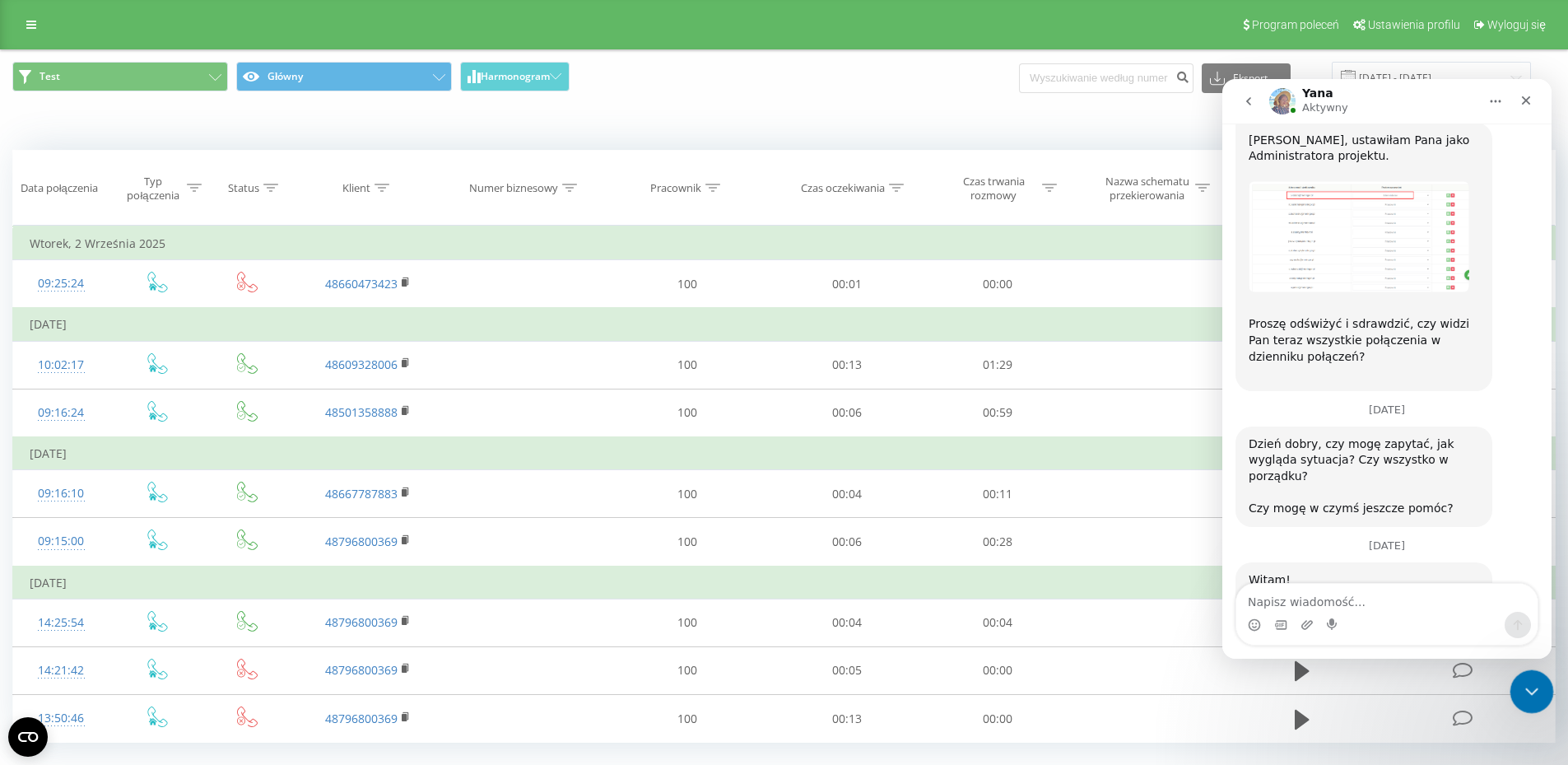
click at [1535, 693] on icon "Zamknij komunikator Intercom" at bounding box center [1530, 690] width 20 height 20
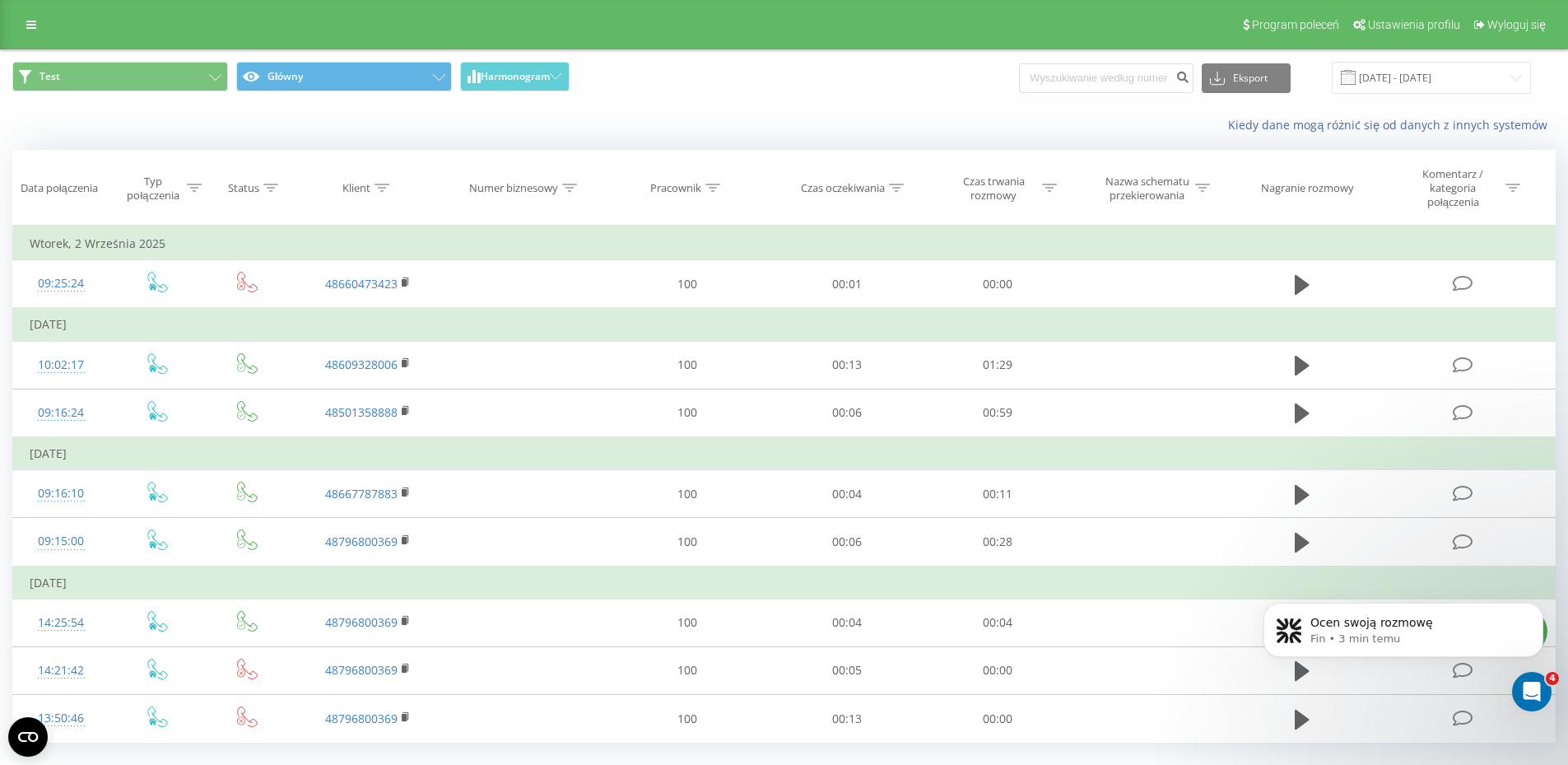
scroll to position [3251, 0]
click at [1550, 694] on html at bounding box center [1530, 689] width 39 height 39
click at [1525, 681] on icon "Otwórz komunikator Intercom" at bounding box center [1530, 690] width 28 height 28
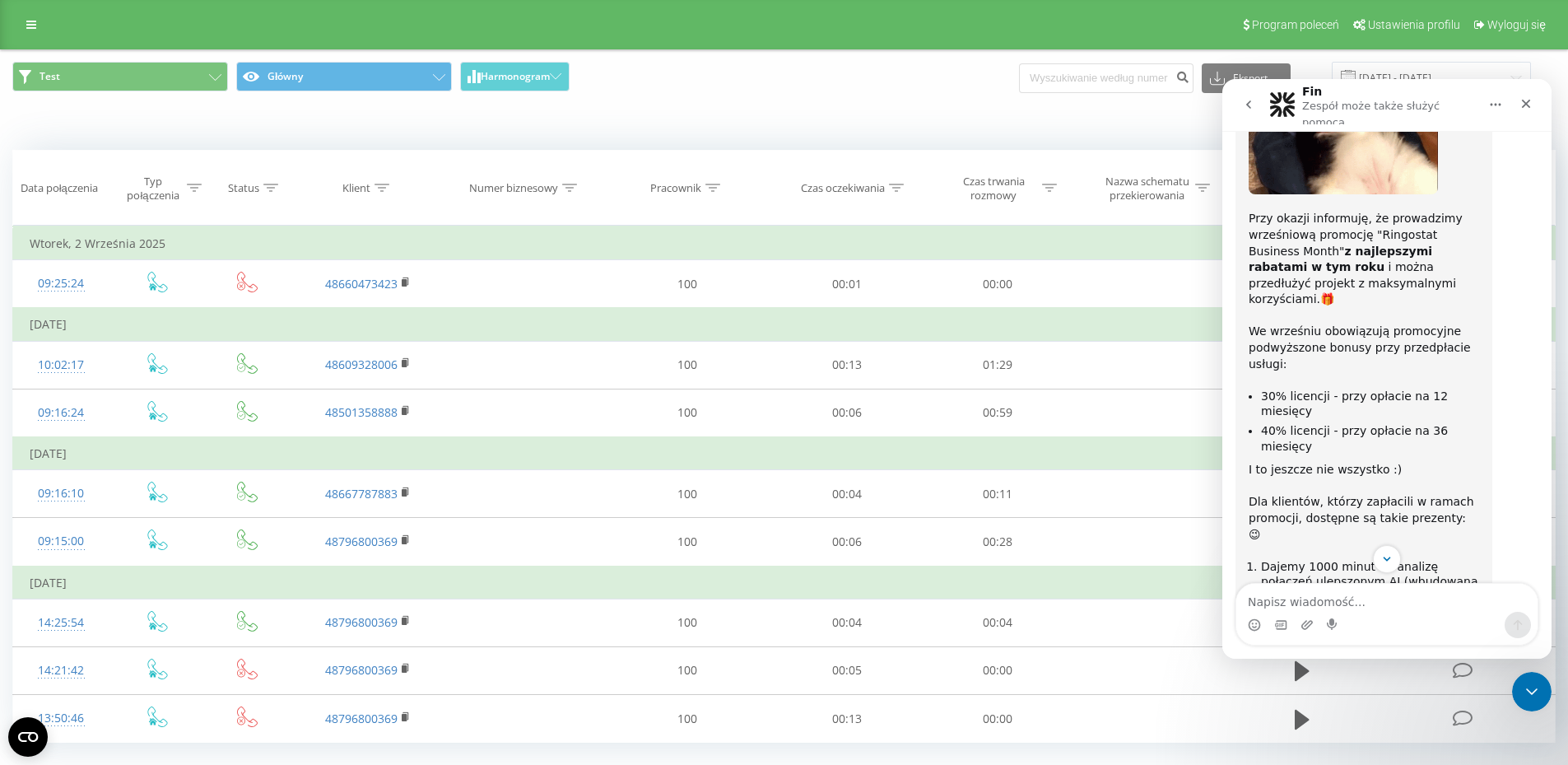
scroll to position [3278, 0]
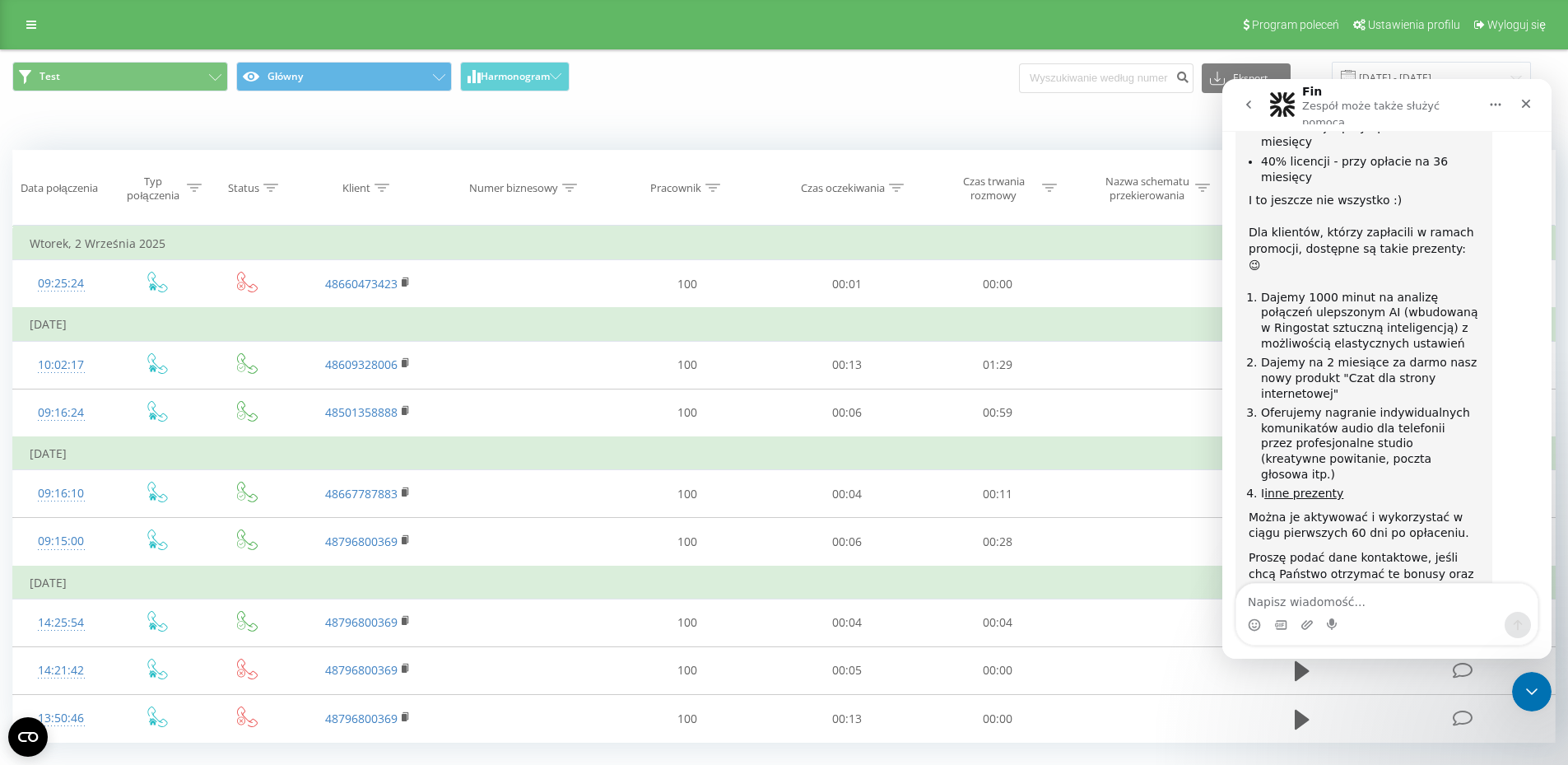
scroll to position [3323, 0]
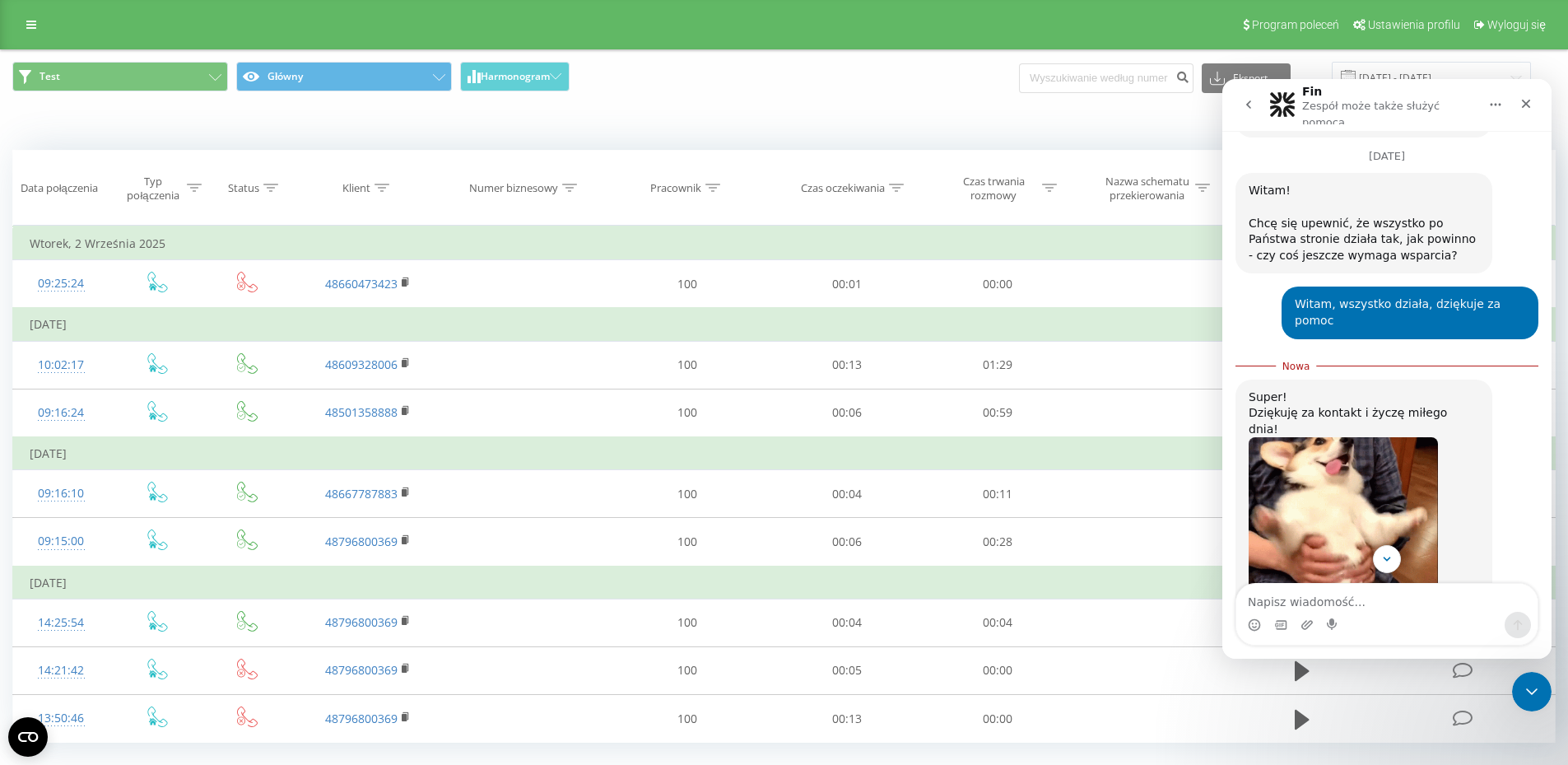
scroll to position [2671, 0]
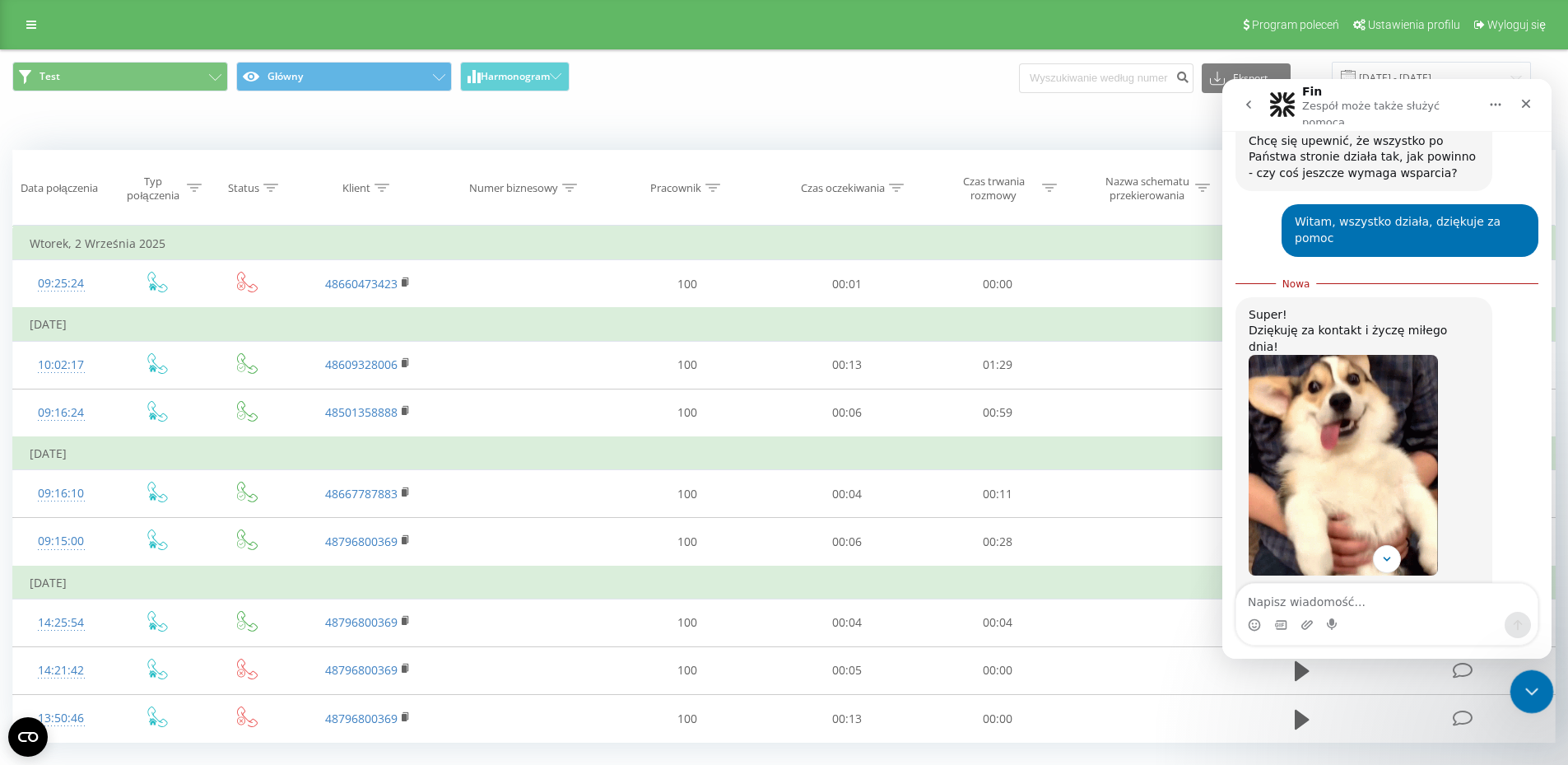
click at [1535, 690] on icon "Zamknij komunikator Intercom" at bounding box center [1530, 690] width 20 height 20
